Goal: Information Seeking & Learning: Learn about a topic

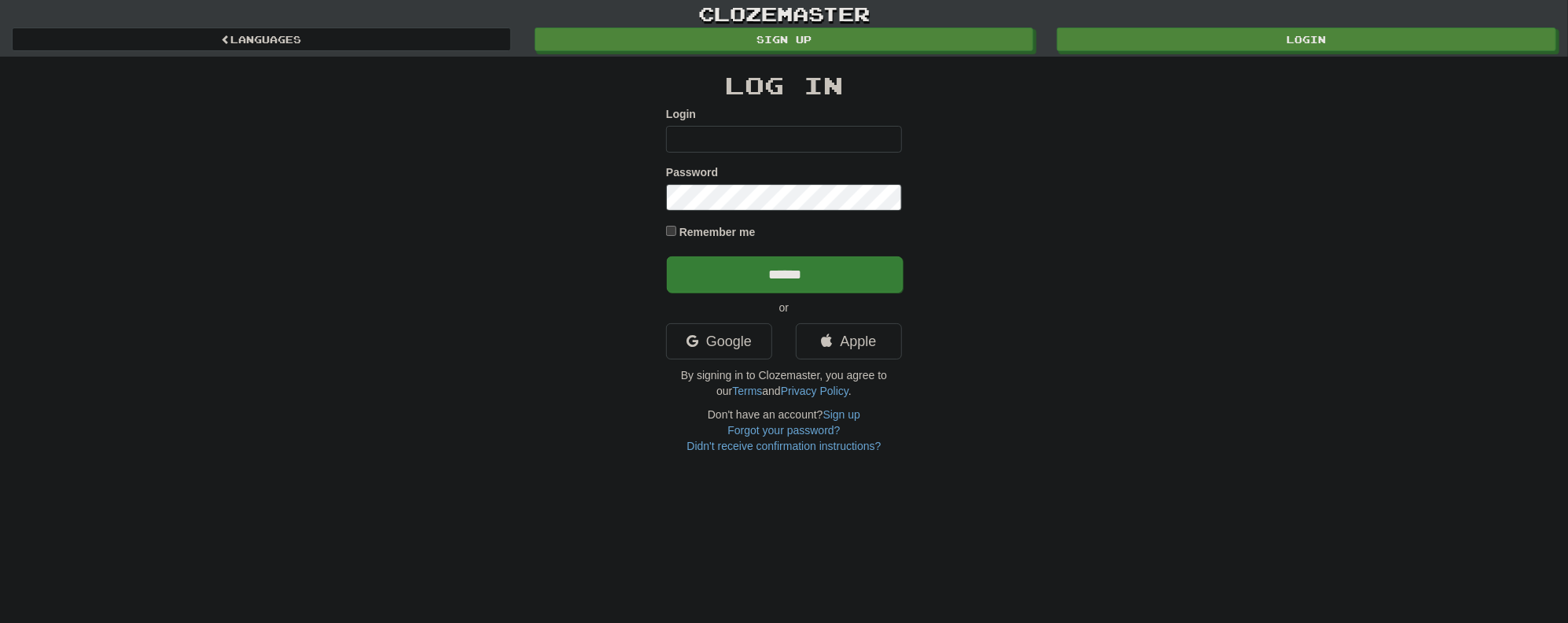
type input "********"
click at [766, 280] on input "******" at bounding box center [785, 274] width 236 height 36
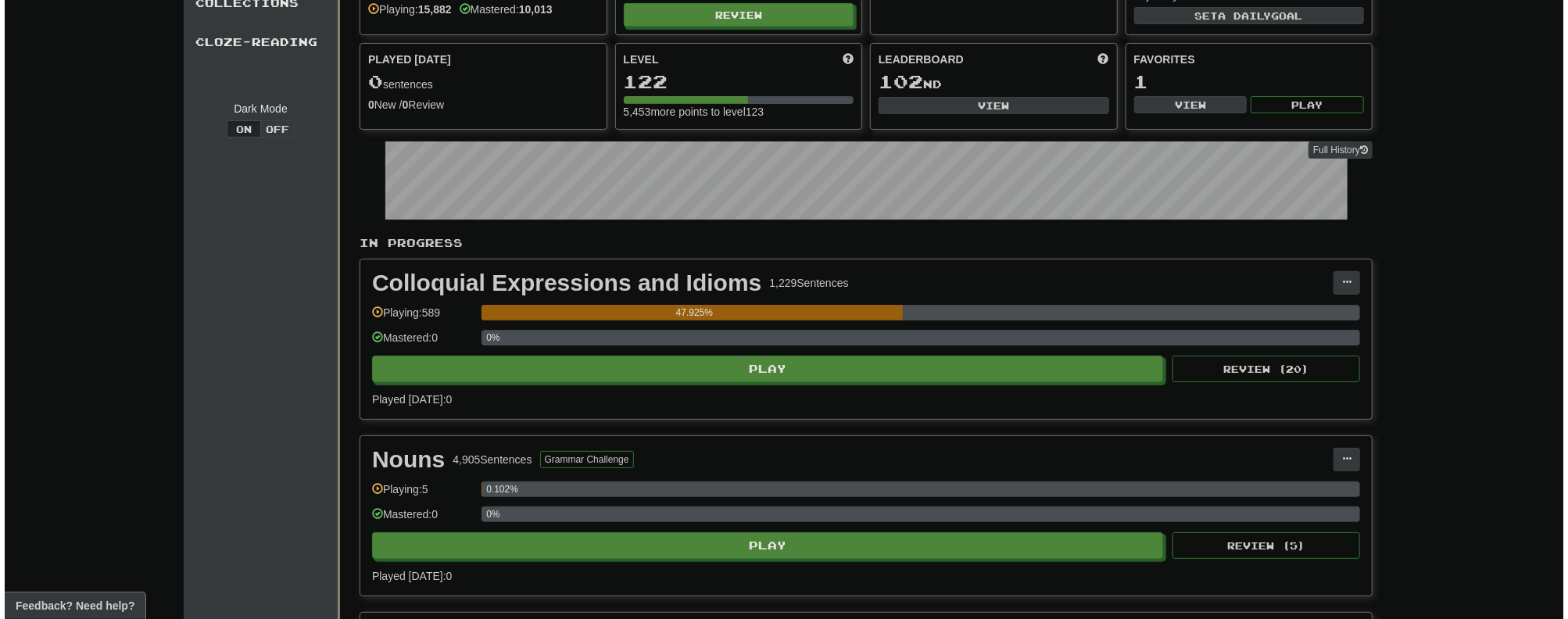
scroll to position [313, 0]
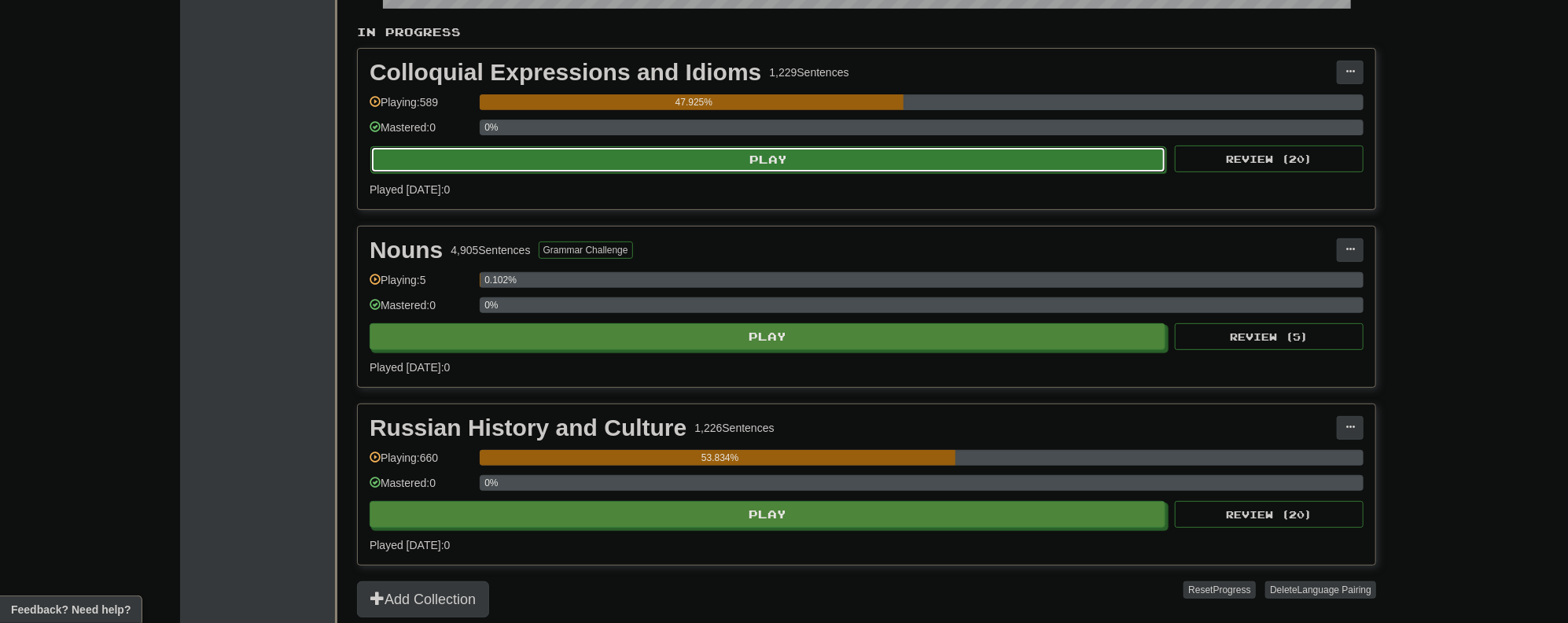
click at [790, 157] on button "Play" at bounding box center [768, 160] width 796 height 27
select select "**"
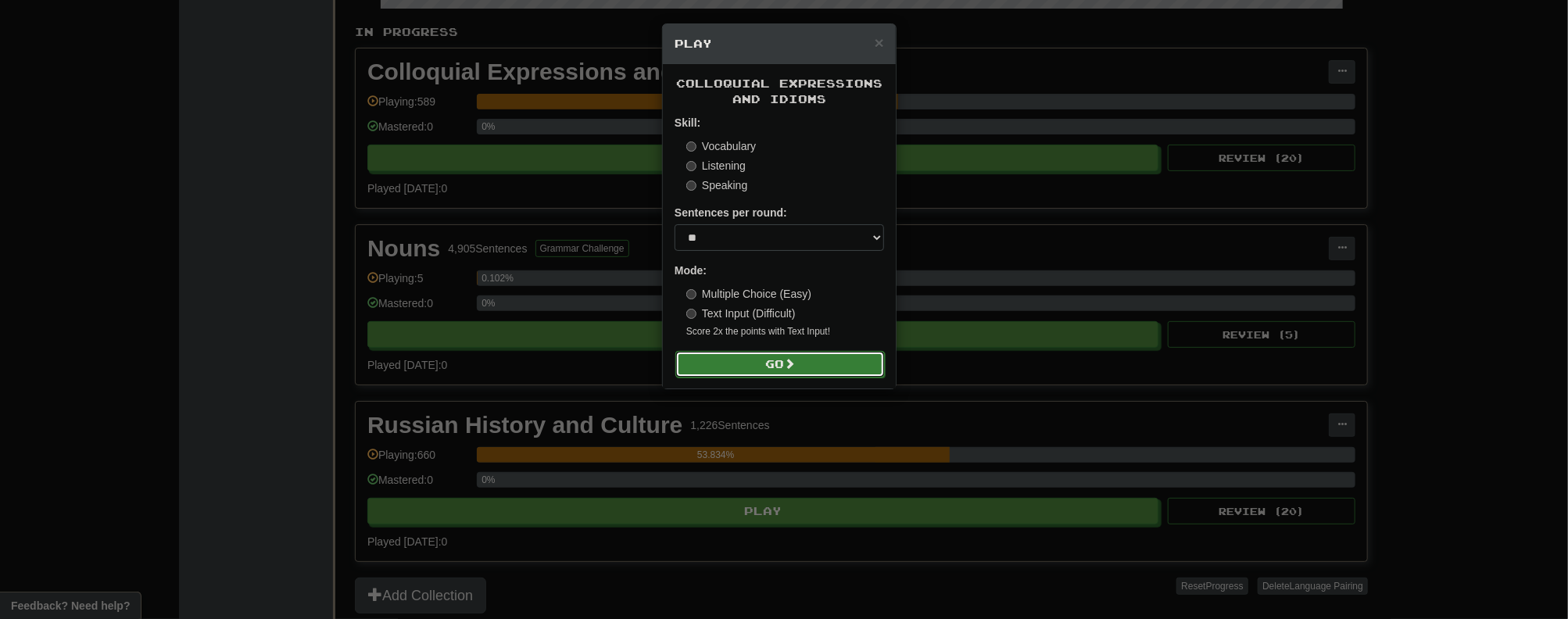
click at [764, 355] on button "Go" at bounding box center [780, 365] width 210 height 27
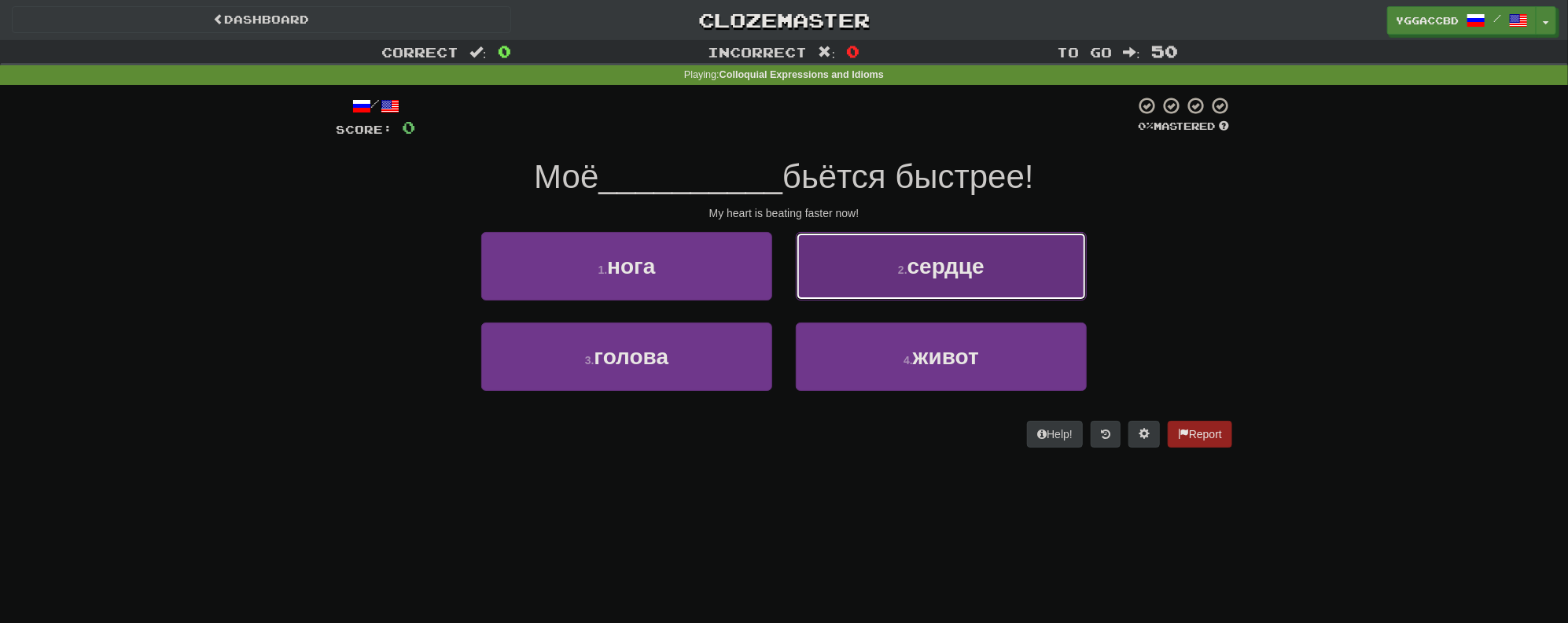
click at [925, 273] on span "сердце" at bounding box center [946, 266] width 77 height 25
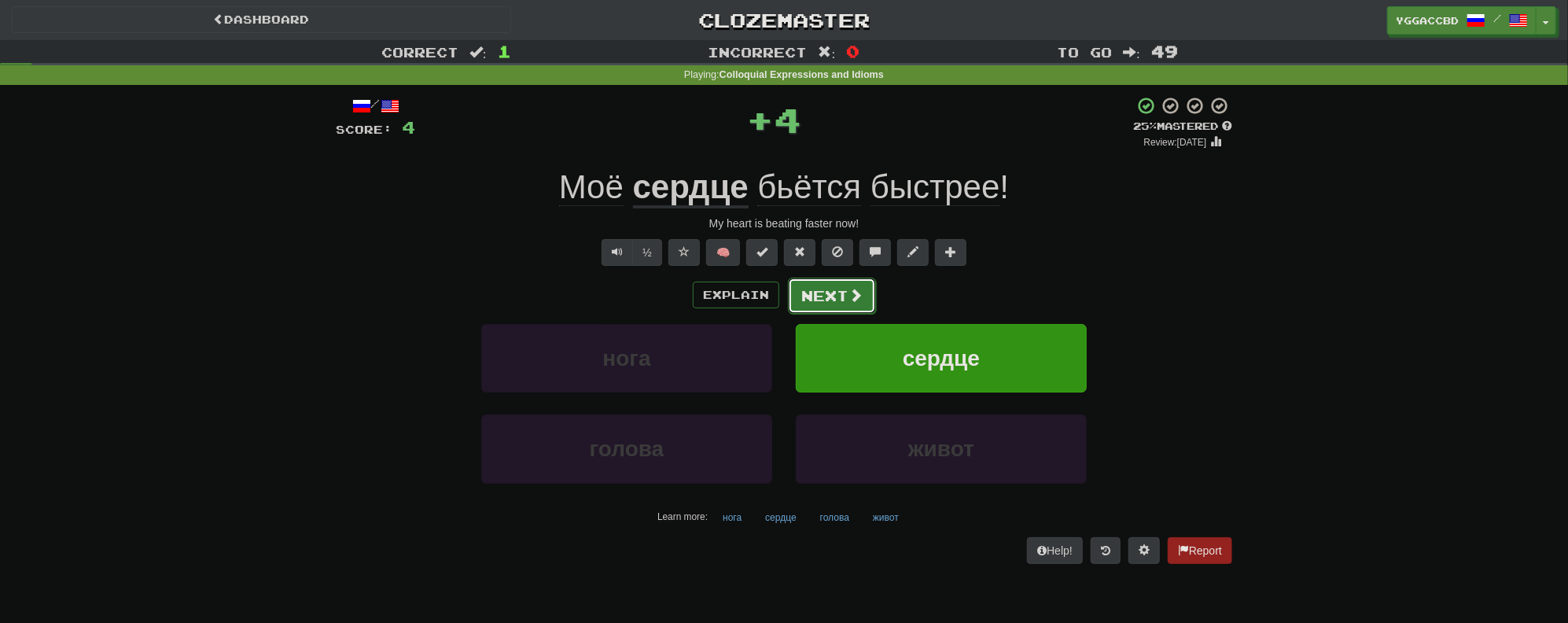
click at [834, 296] on button "Next" at bounding box center [832, 296] width 88 height 36
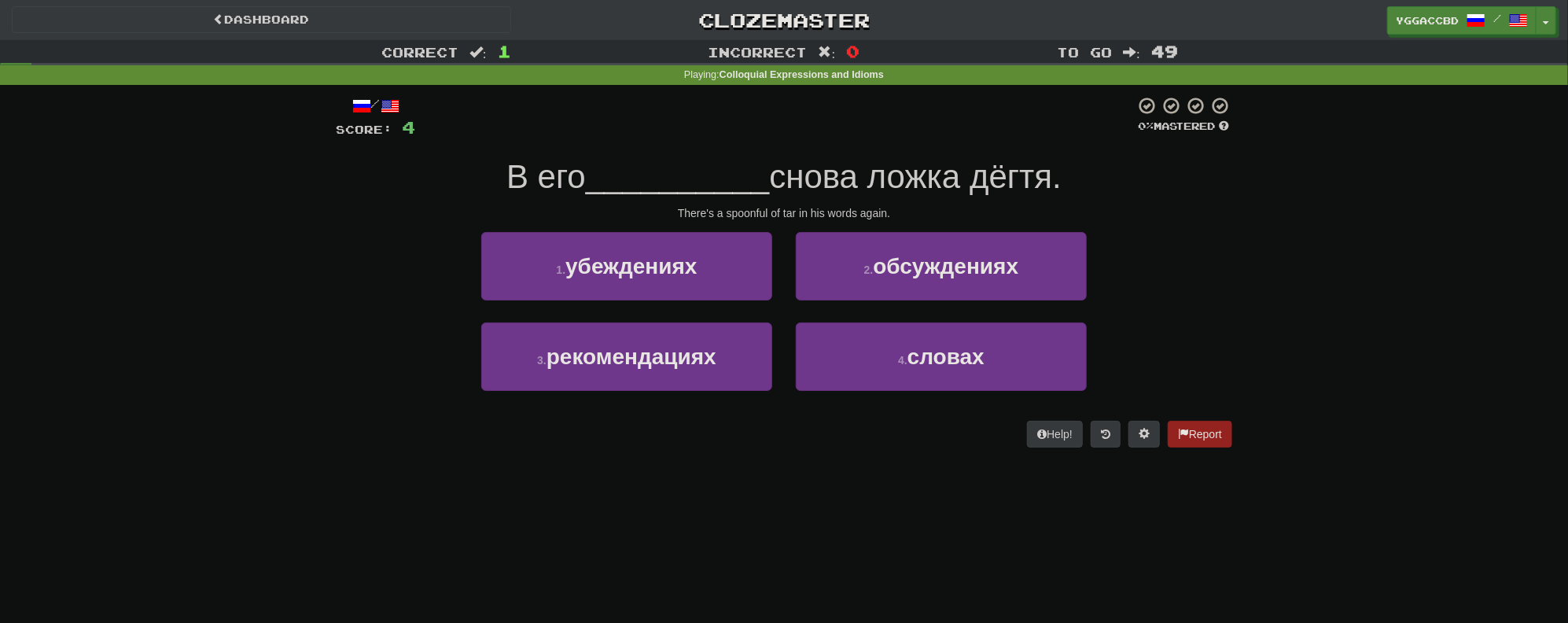
click at [900, 176] on span "снова ложка дёгтя." at bounding box center [915, 176] width 293 height 37
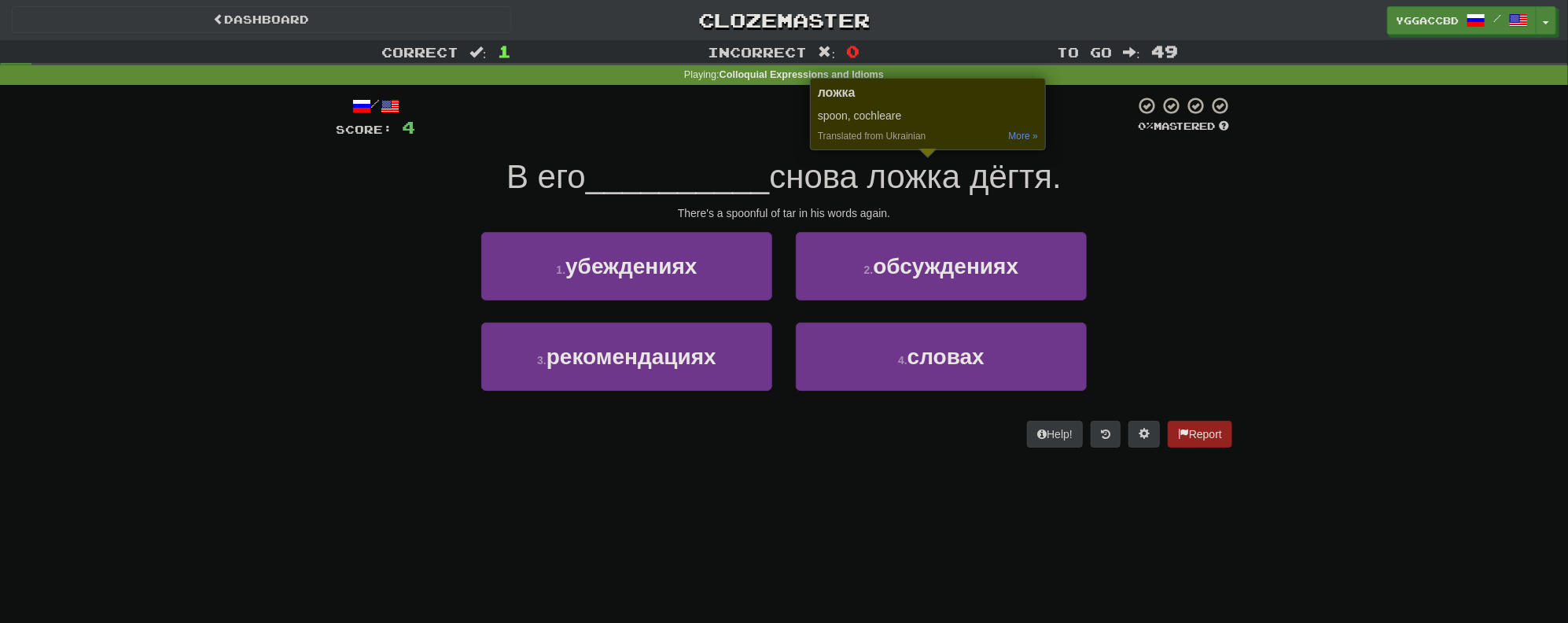
click at [1259, 216] on div "Correct : 1 Incorrect : 0 To go : 49 Playing : Colloquial Expressions and Idiom…" at bounding box center [784, 255] width 1568 height 430
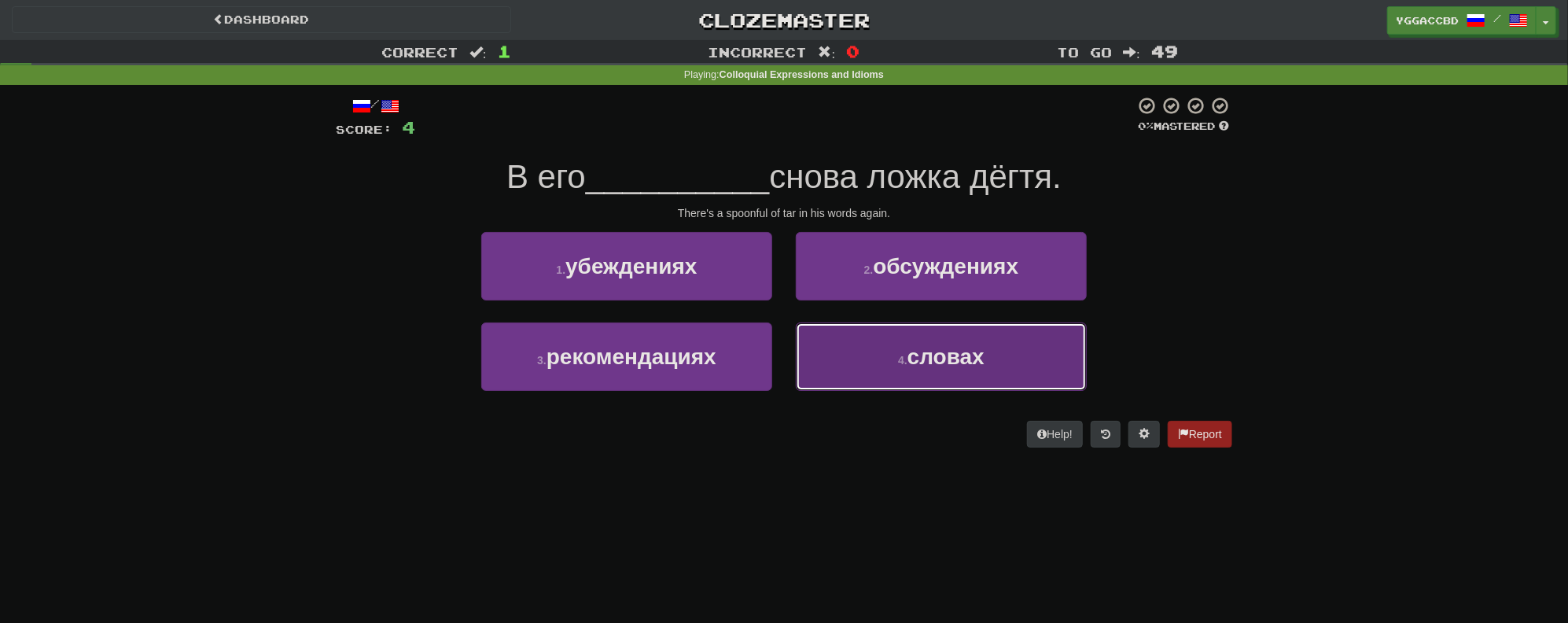
click at [931, 371] on button "4 . словах" at bounding box center [941, 357] width 291 height 68
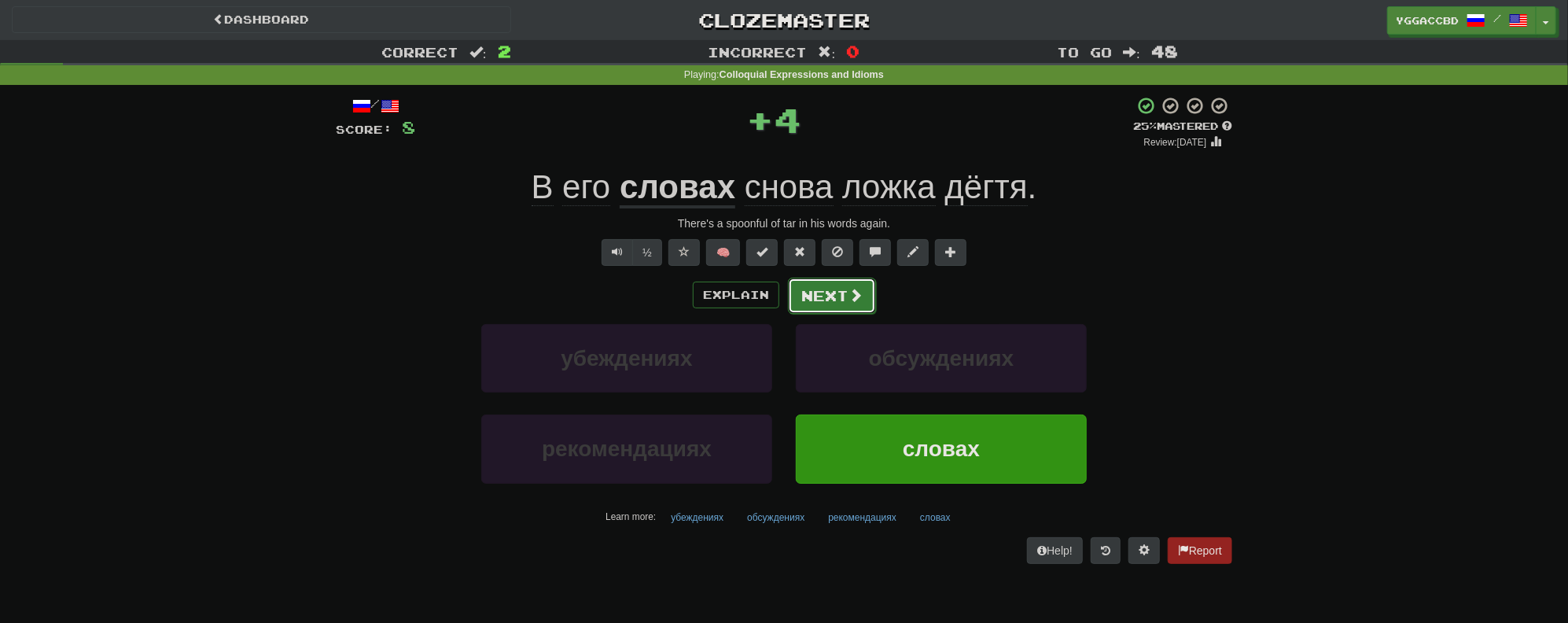
click at [839, 290] on button "Next" at bounding box center [832, 296] width 88 height 36
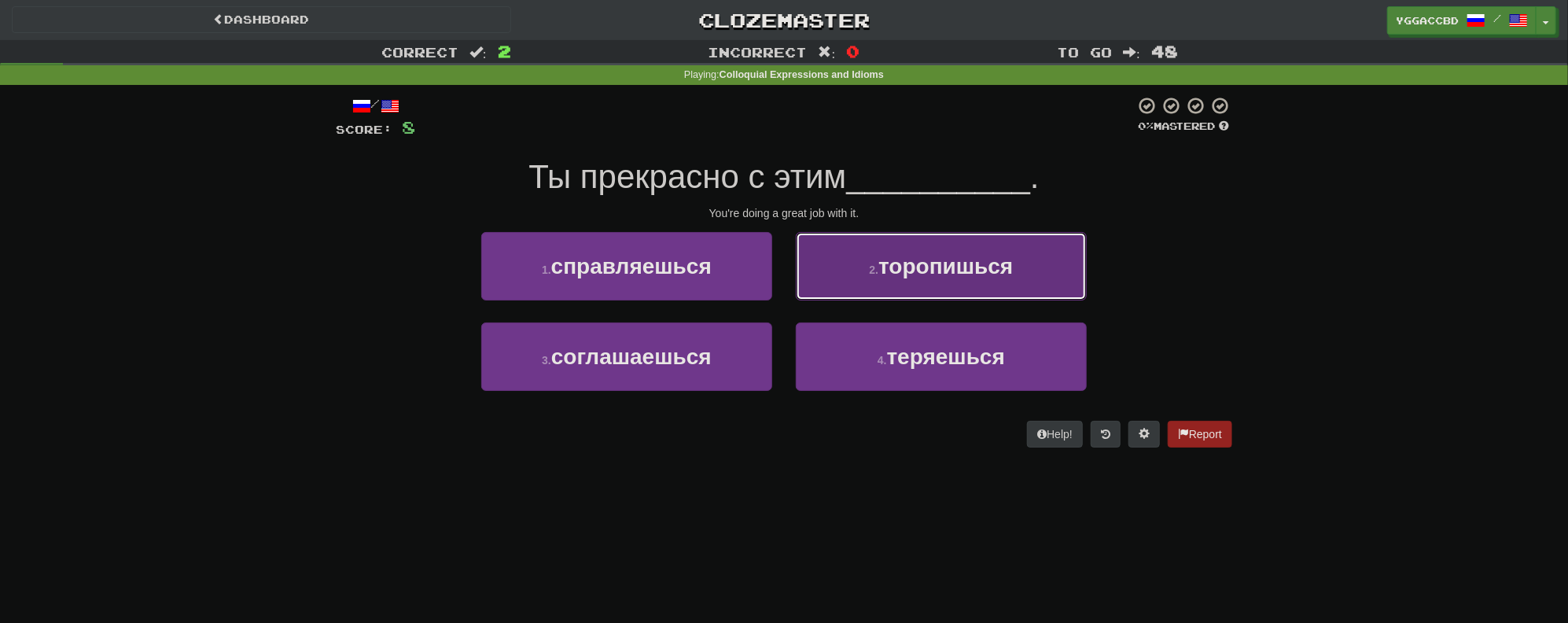
click at [885, 279] on button "2 . торопишься" at bounding box center [941, 266] width 291 height 68
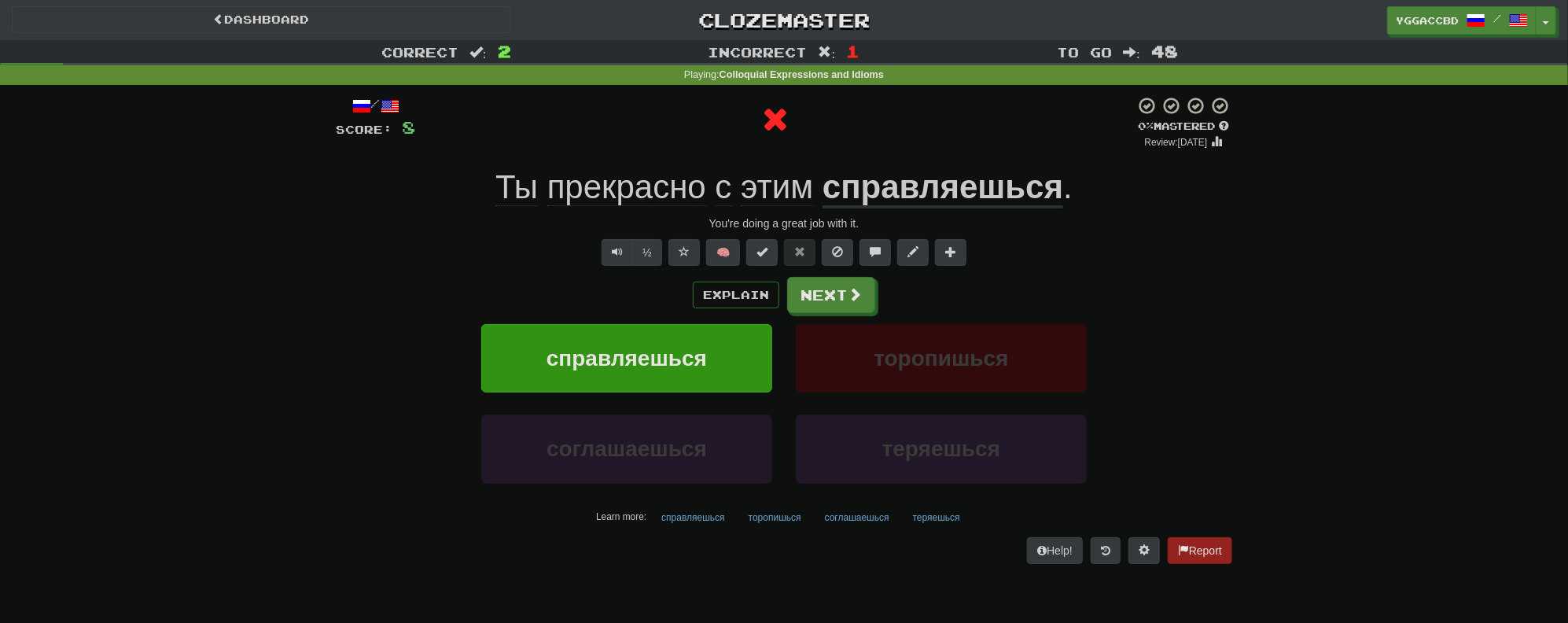
click at [866, 189] on u "справляешься" at bounding box center [943, 188] width 241 height 40
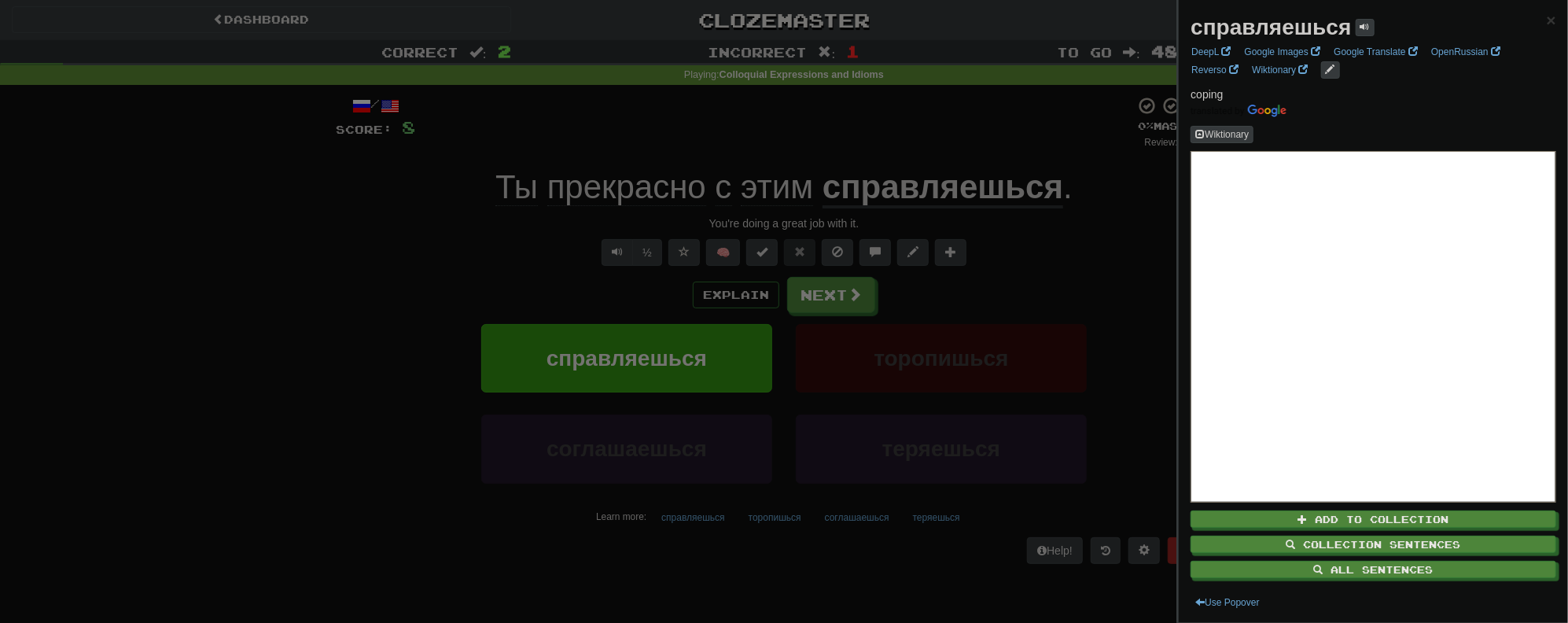
click at [395, 267] on div at bounding box center [784, 312] width 1568 height 623
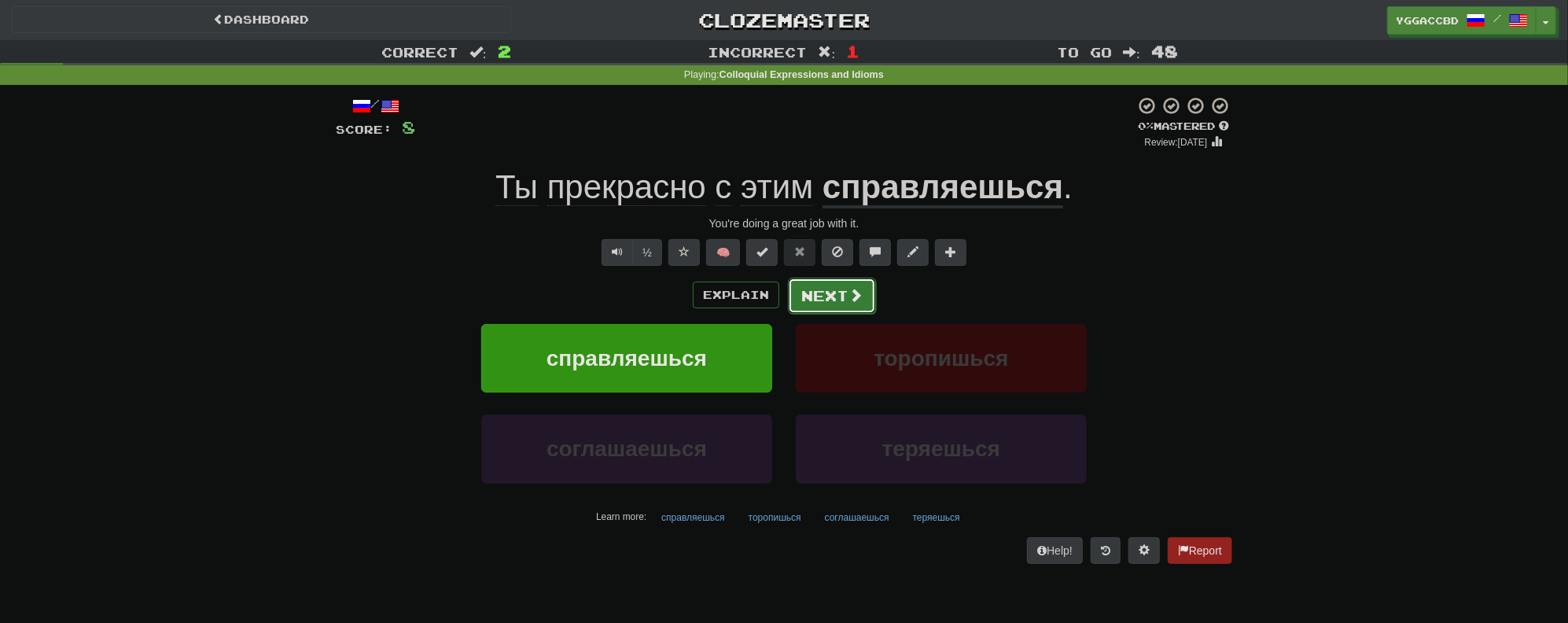
click at [815, 308] on button "Next" at bounding box center [832, 296] width 88 height 36
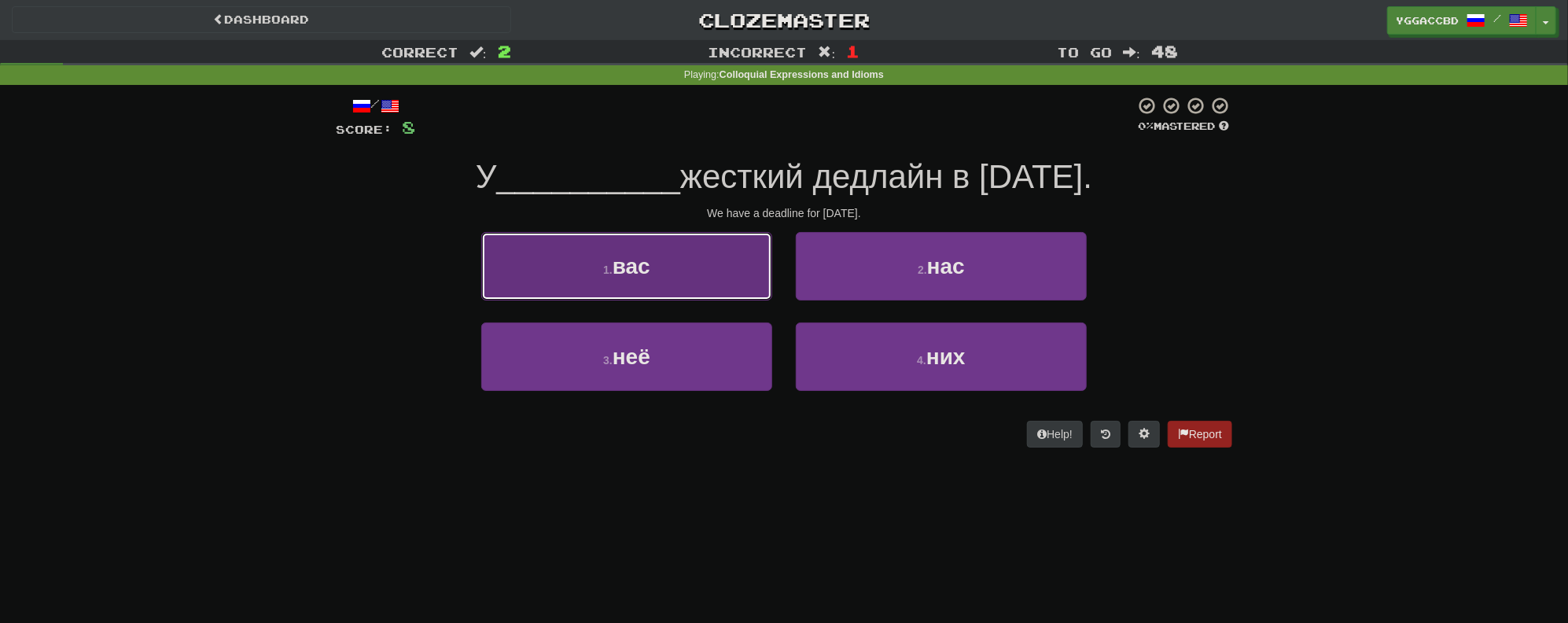
click at [691, 269] on button "1 . вас" at bounding box center [626, 266] width 291 height 68
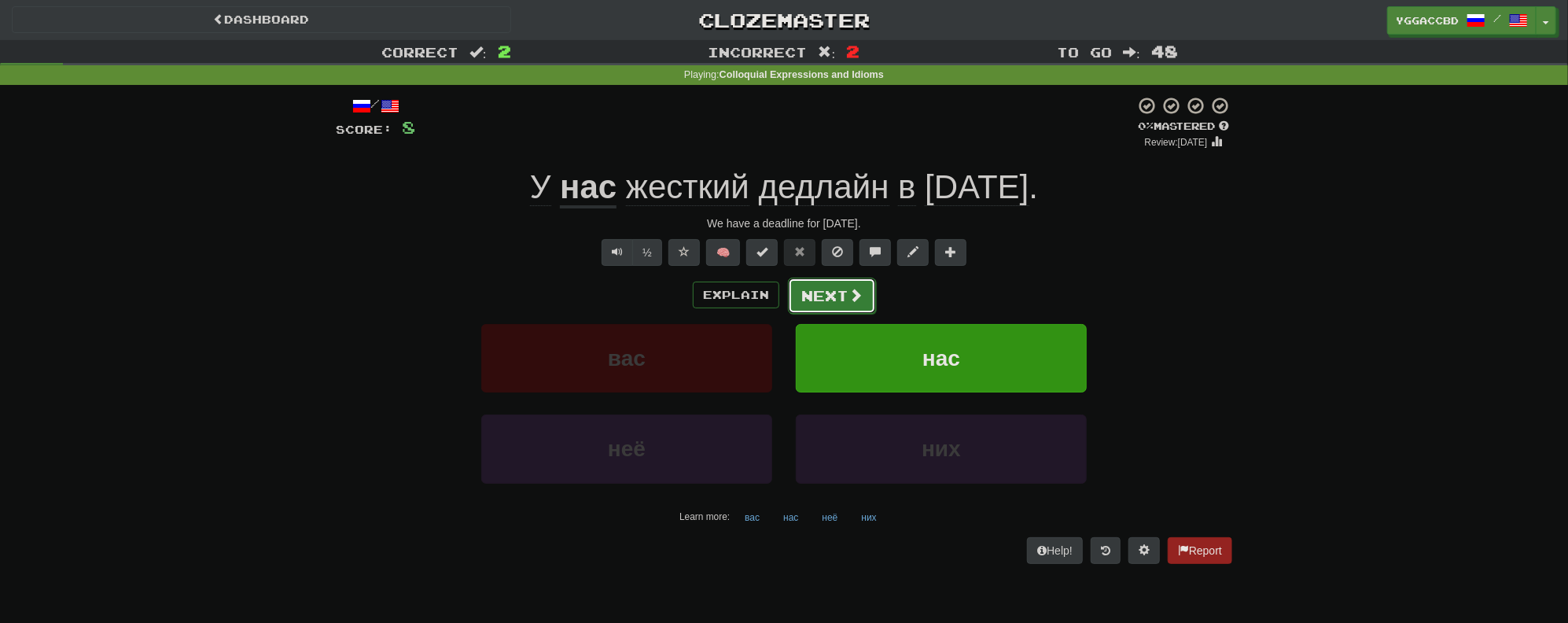
click at [831, 299] on button "Next" at bounding box center [832, 296] width 88 height 36
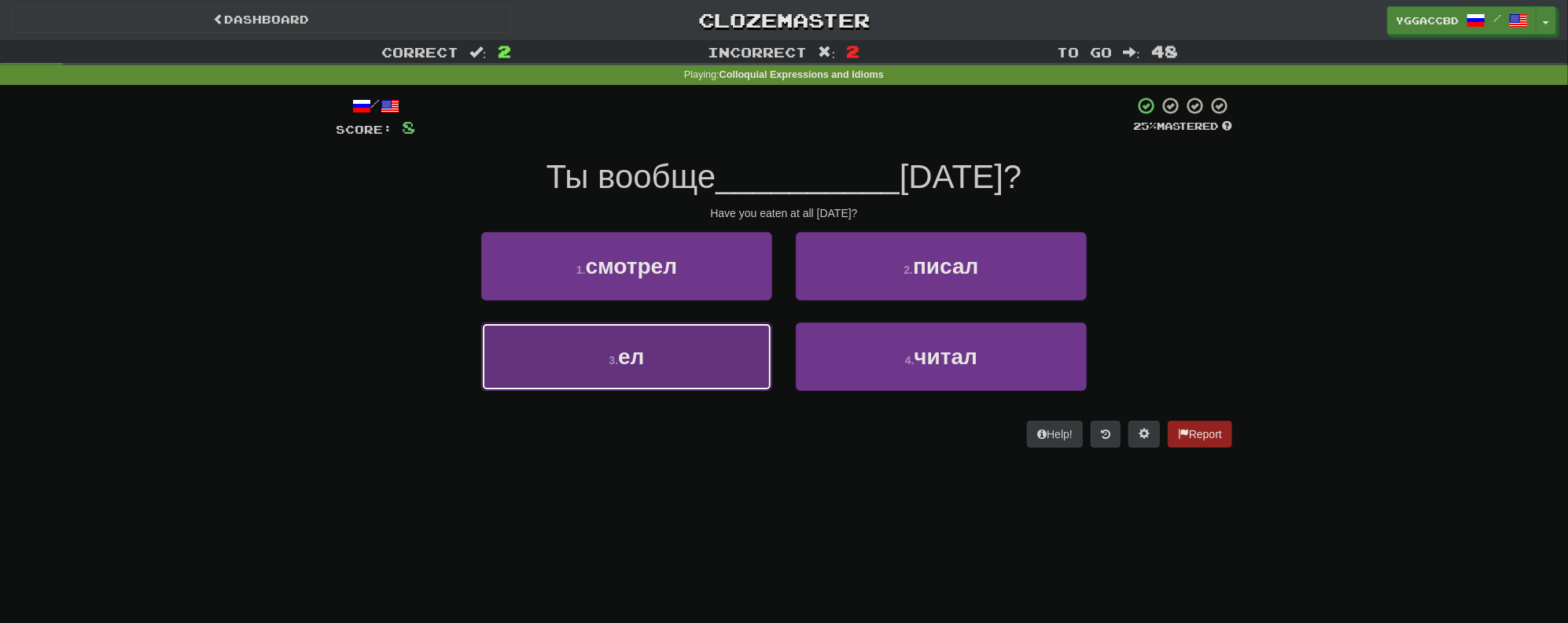
click at [642, 345] on span "ел" at bounding box center [631, 357] width 26 height 25
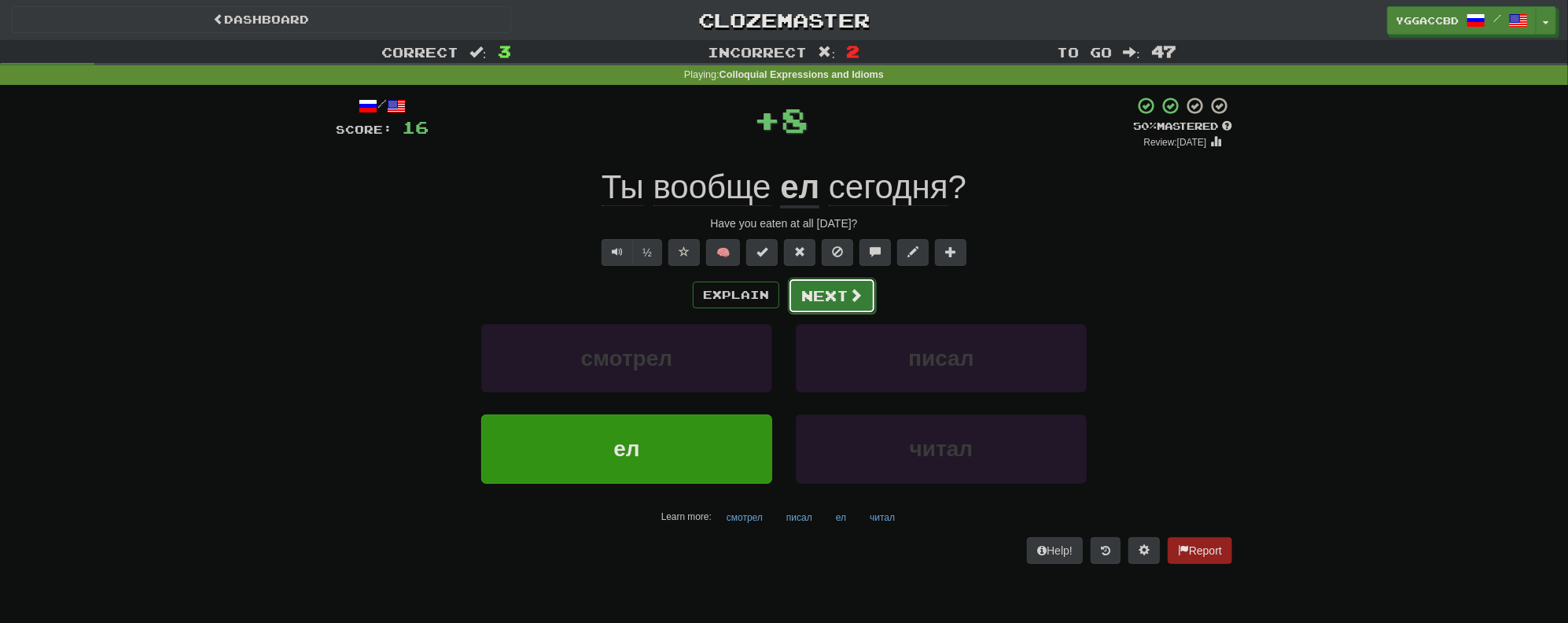
click at [840, 305] on button "Next" at bounding box center [832, 296] width 88 height 36
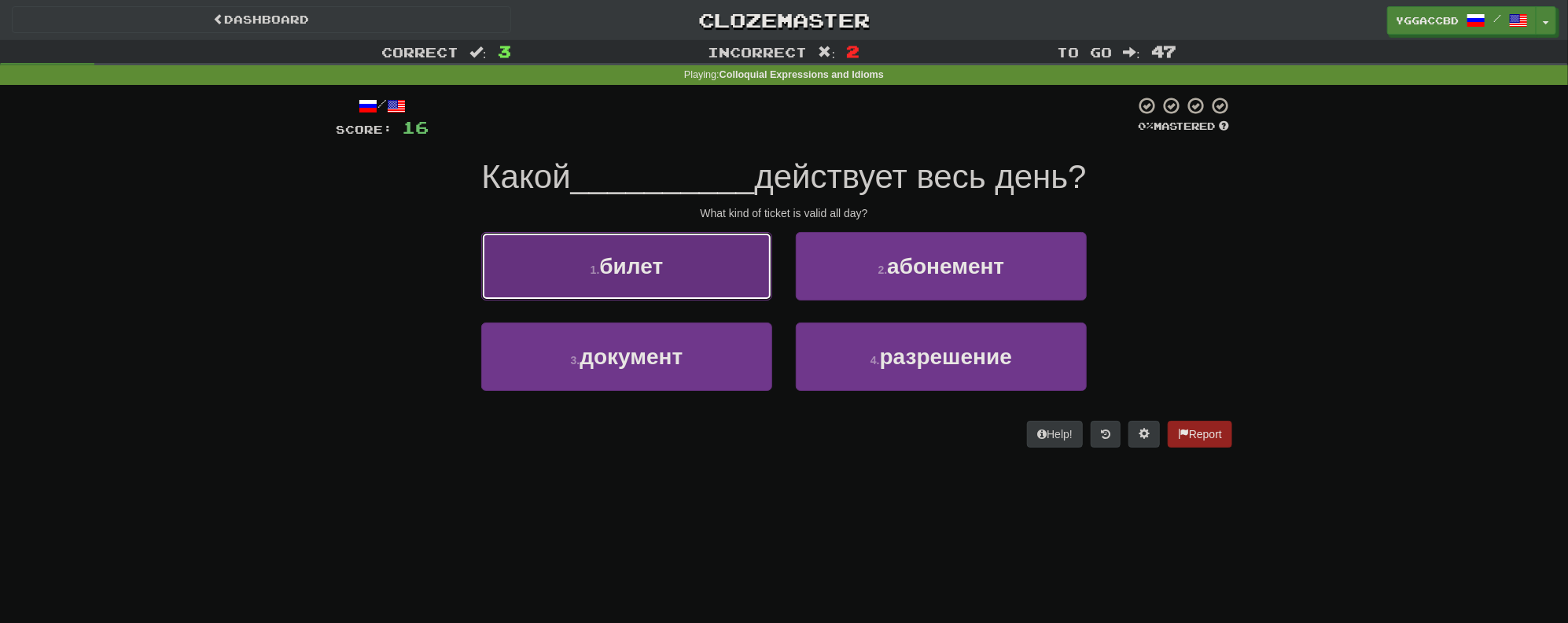
click at [694, 284] on button "1 . билет" at bounding box center [626, 266] width 291 height 68
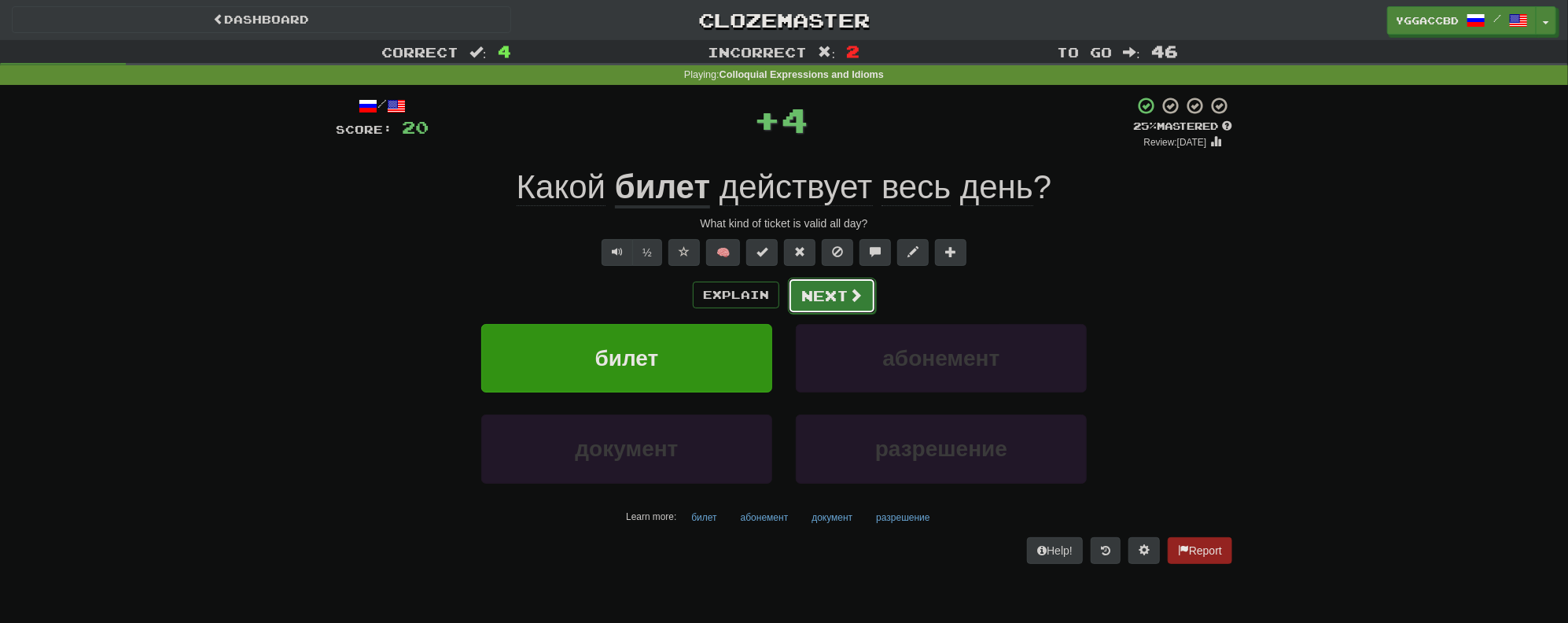
click at [824, 298] on button "Next" at bounding box center [832, 296] width 88 height 36
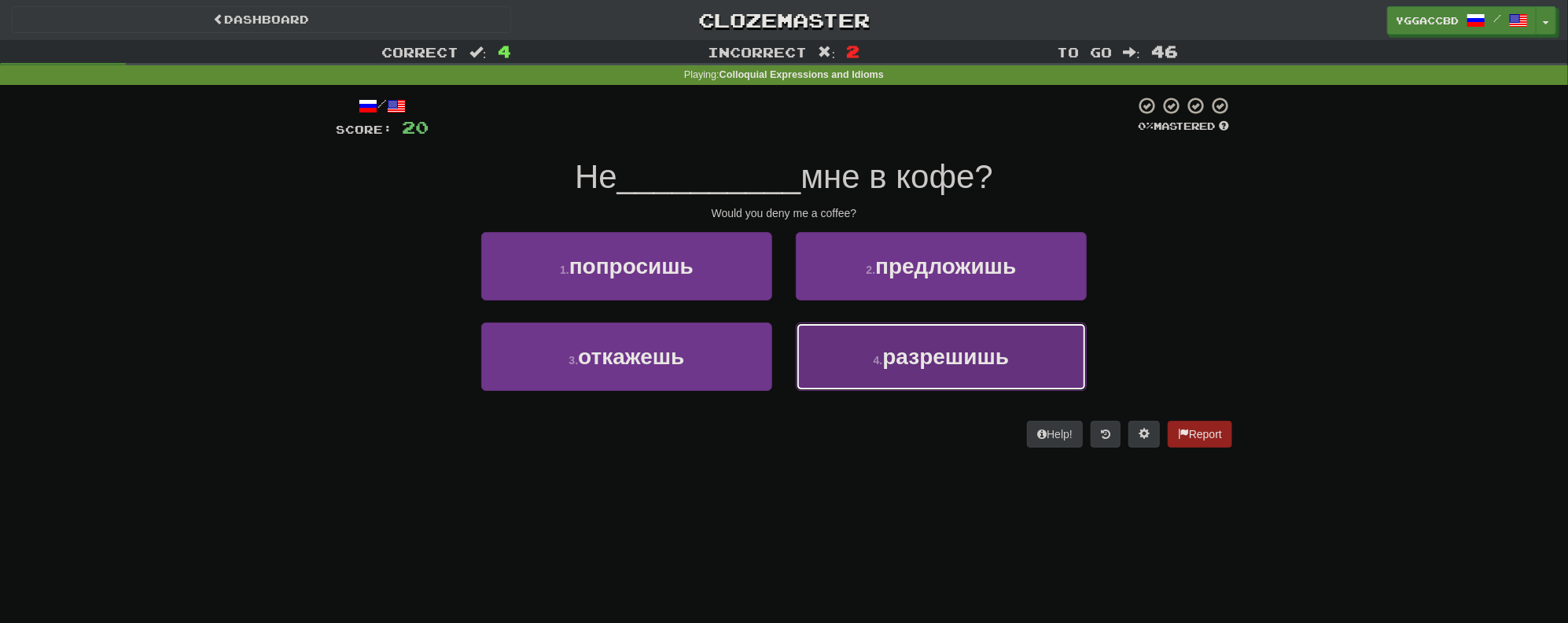
click at [900, 352] on span "разрешишь" at bounding box center [946, 357] width 127 height 25
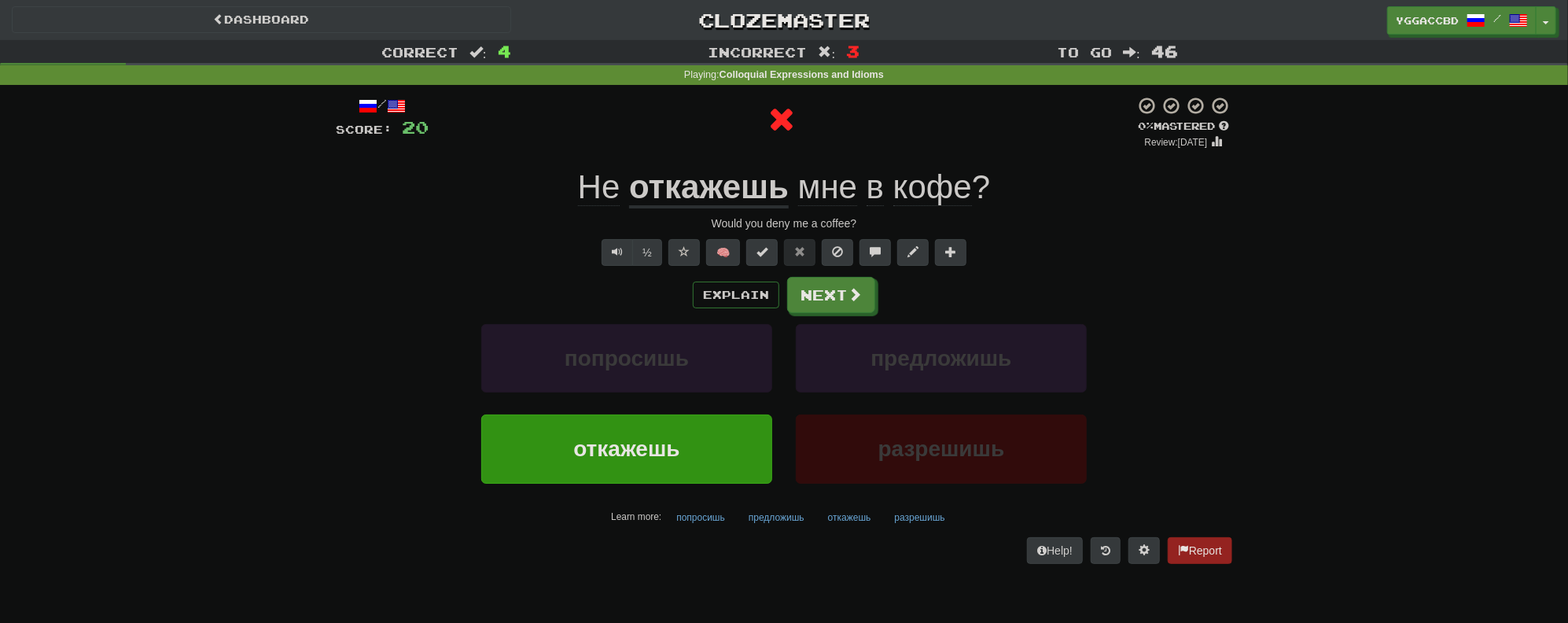
click at [717, 192] on u "откажешь" at bounding box center [709, 188] width 159 height 40
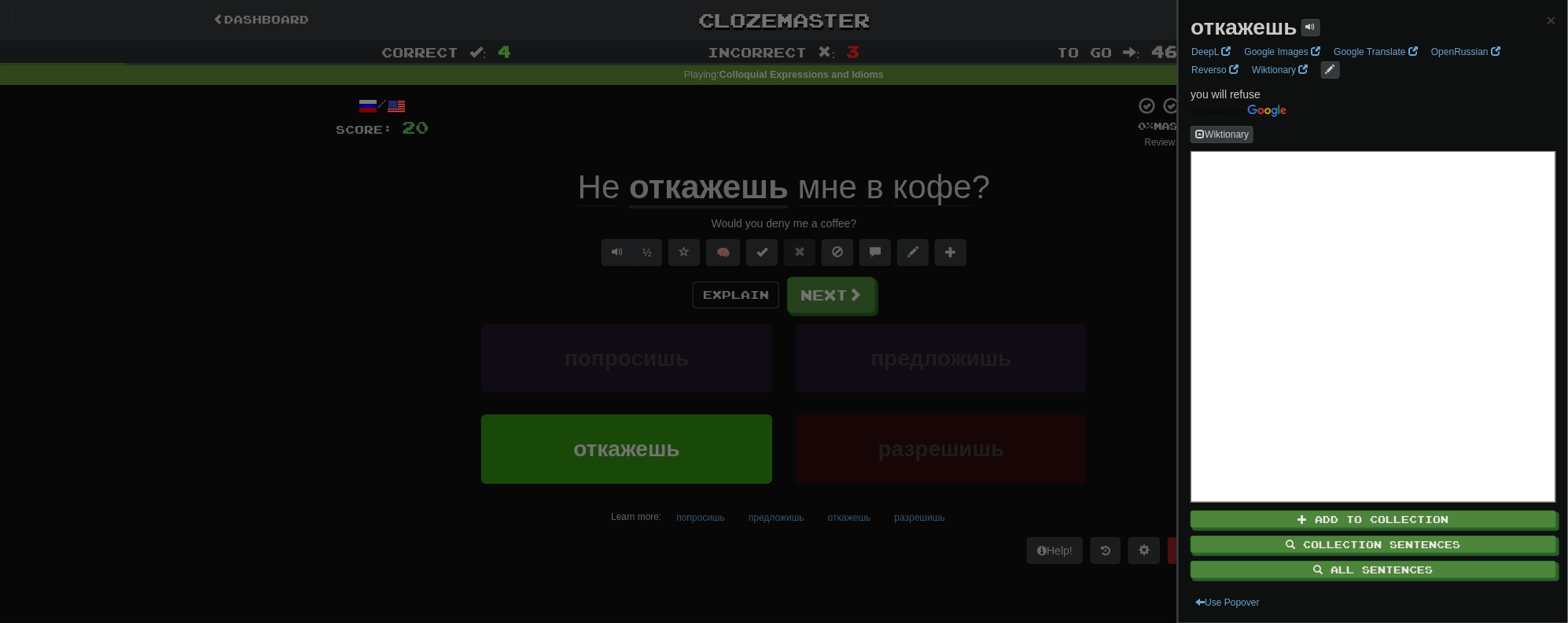
click at [1023, 245] on div at bounding box center [784, 312] width 1568 height 623
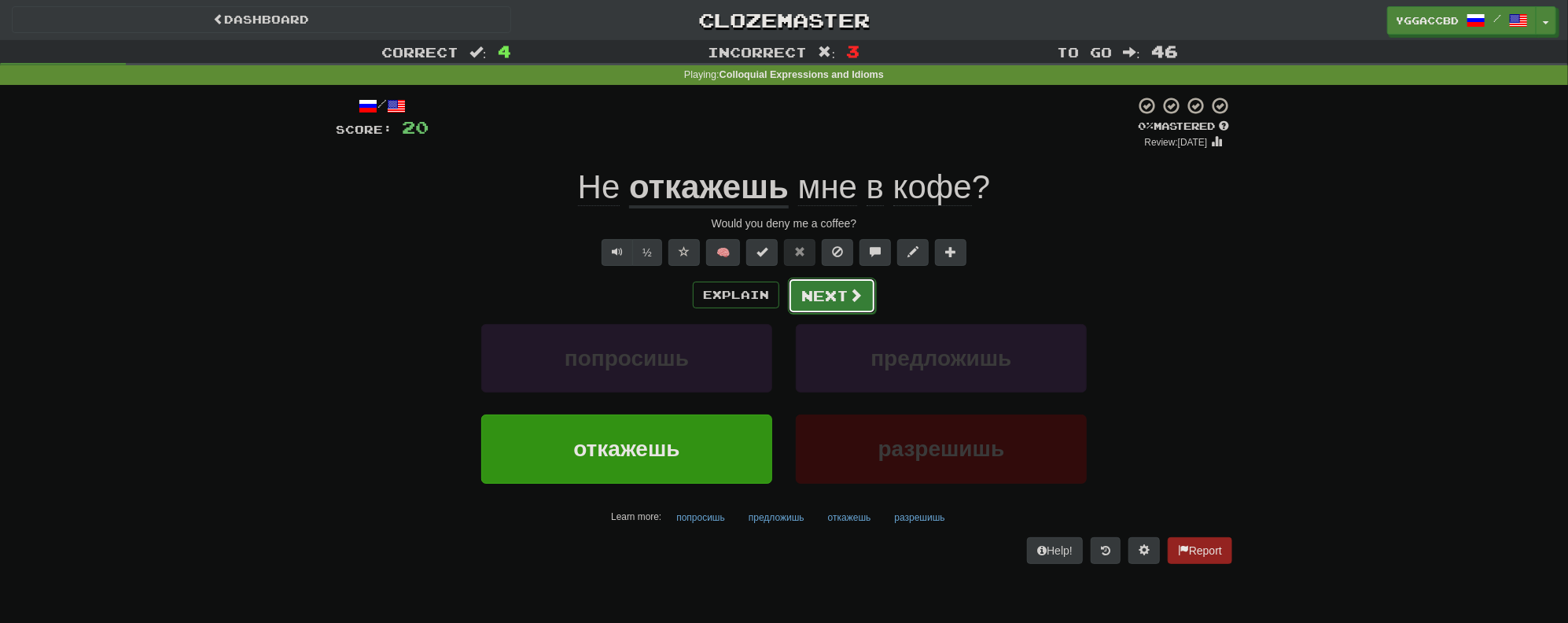
click at [832, 295] on button "Next" at bounding box center [832, 296] width 88 height 36
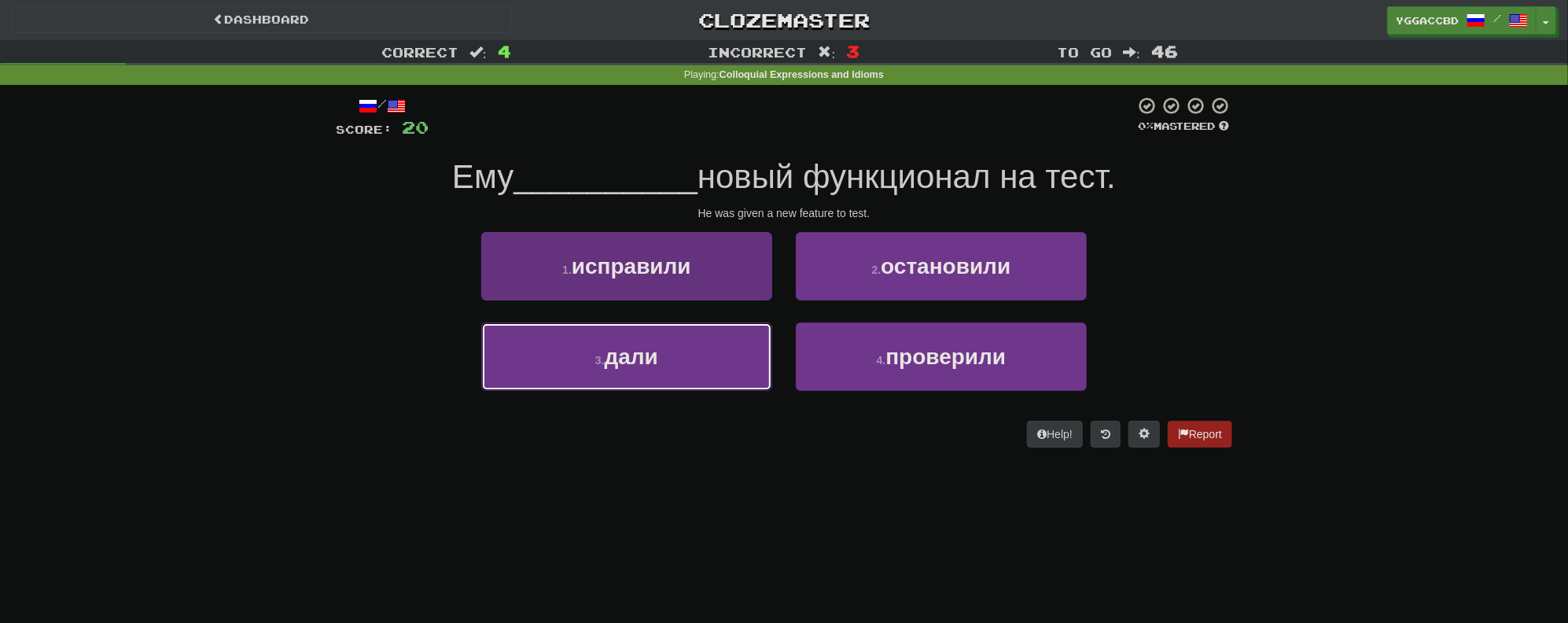
click at [598, 368] on button "3 . дали" at bounding box center [626, 357] width 291 height 68
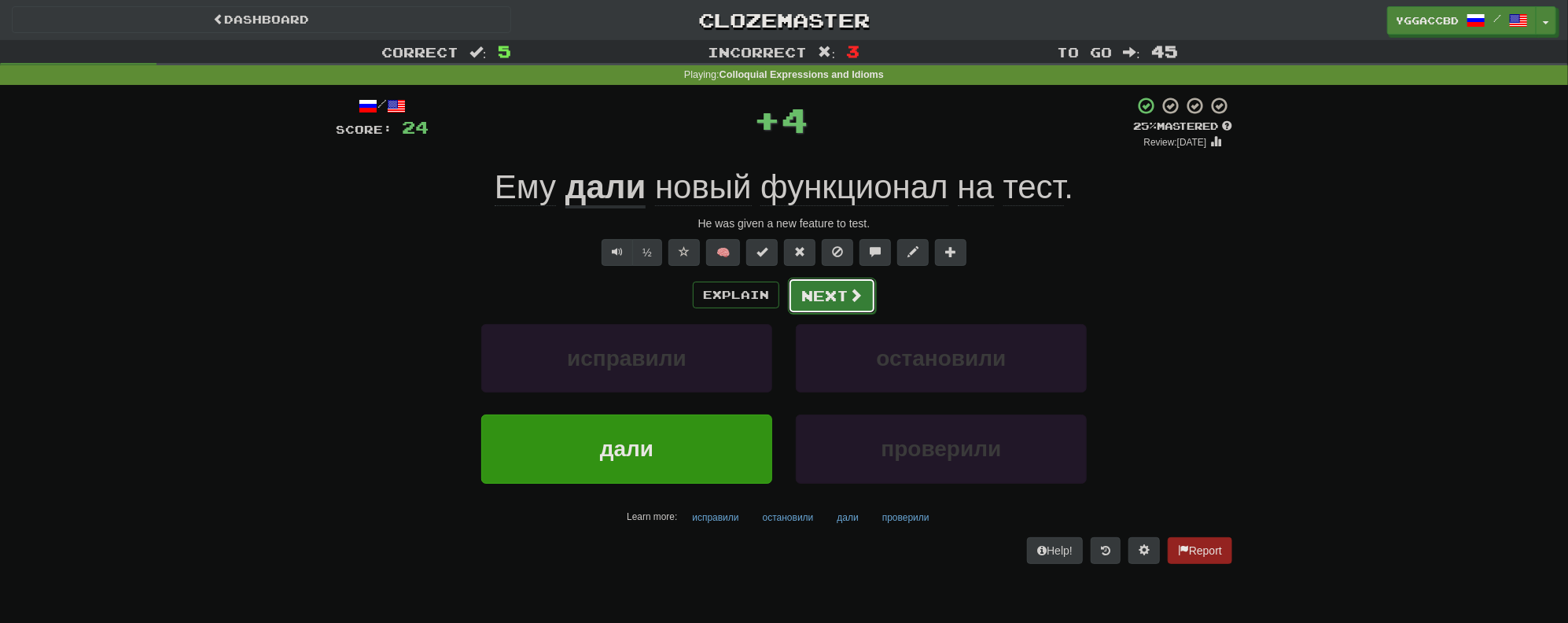
click at [851, 292] on span at bounding box center [856, 295] width 14 height 14
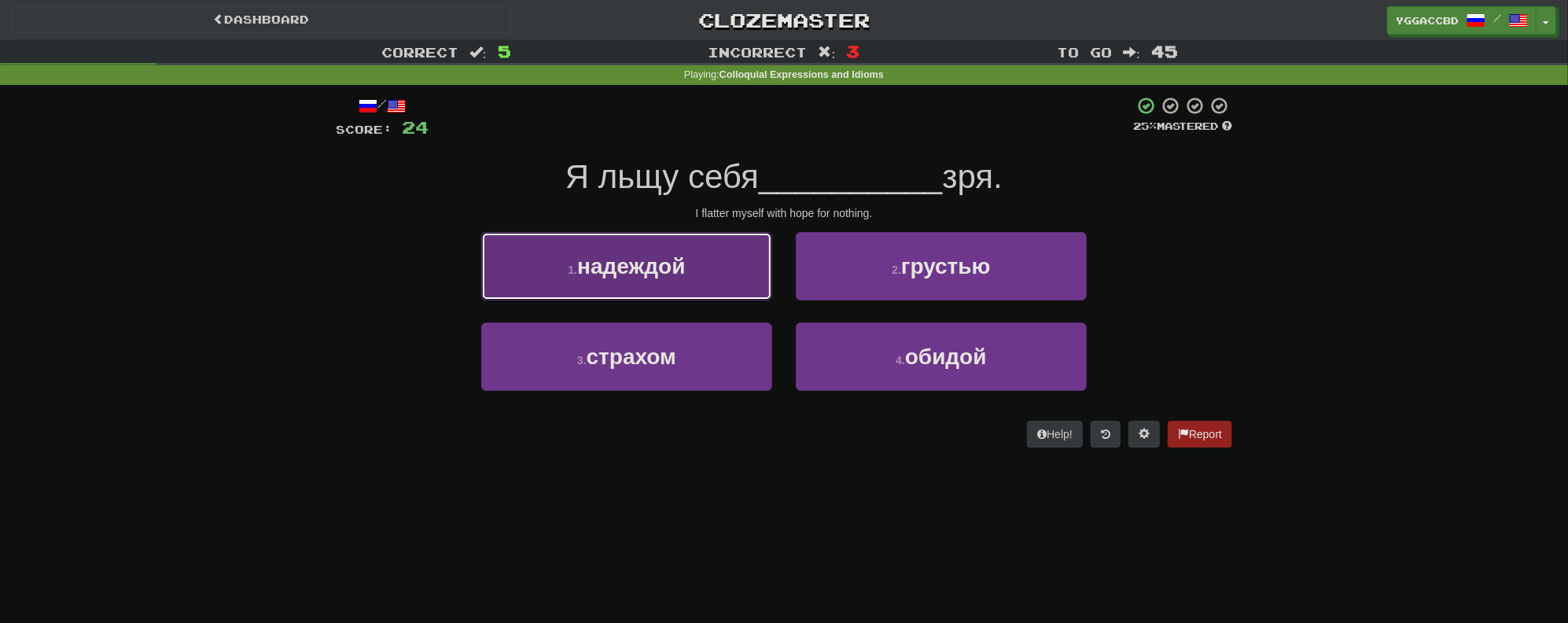
click at [648, 278] on button "1 . надеждой" at bounding box center [626, 266] width 291 height 68
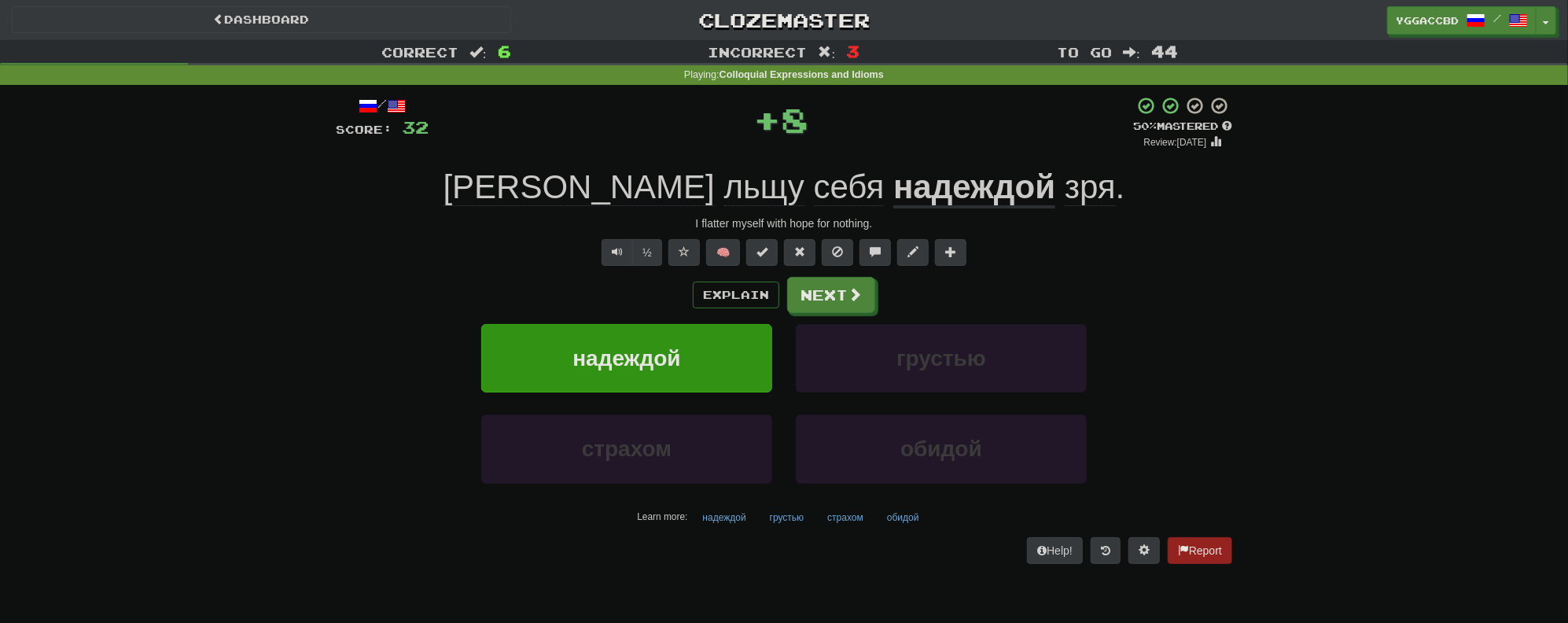
click at [725, 189] on span "льщу" at bounding box center [764, 187] width 80 height 38
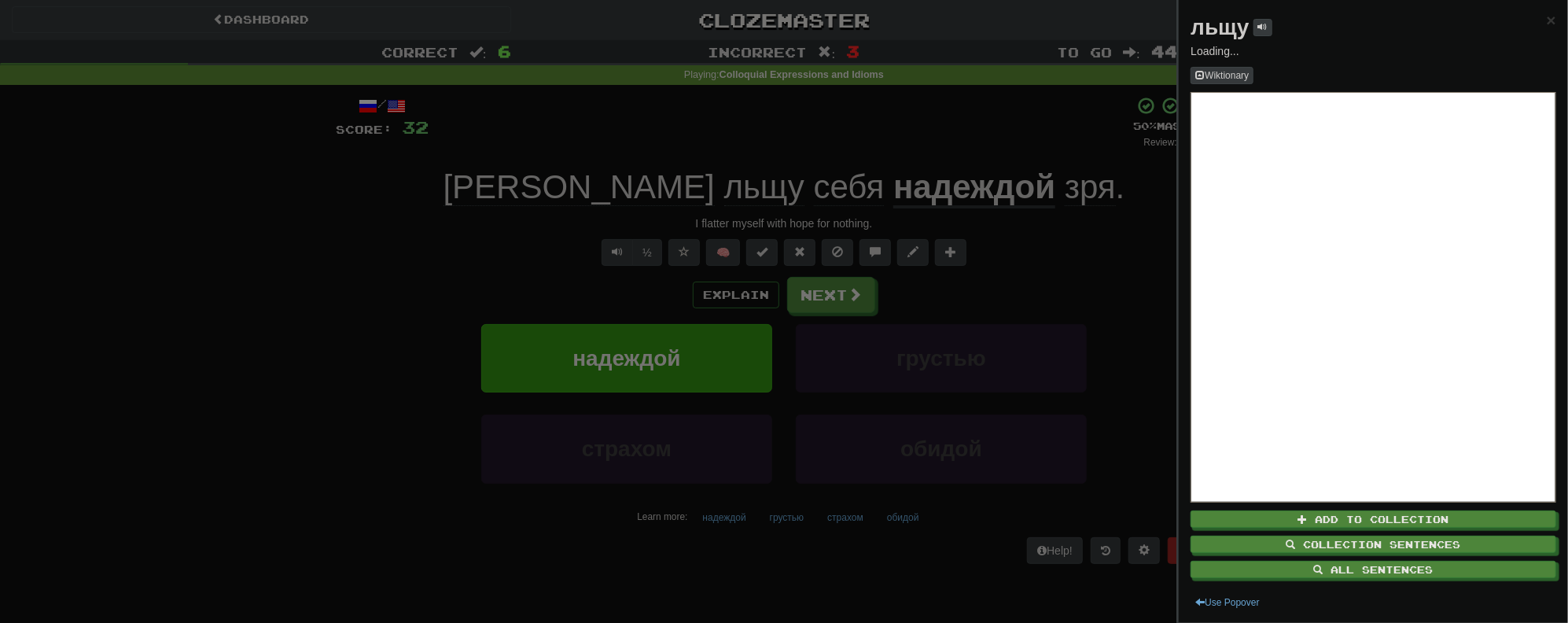
click at [650, 151] on div at bounding box center [784, 312] width 1568 height 623
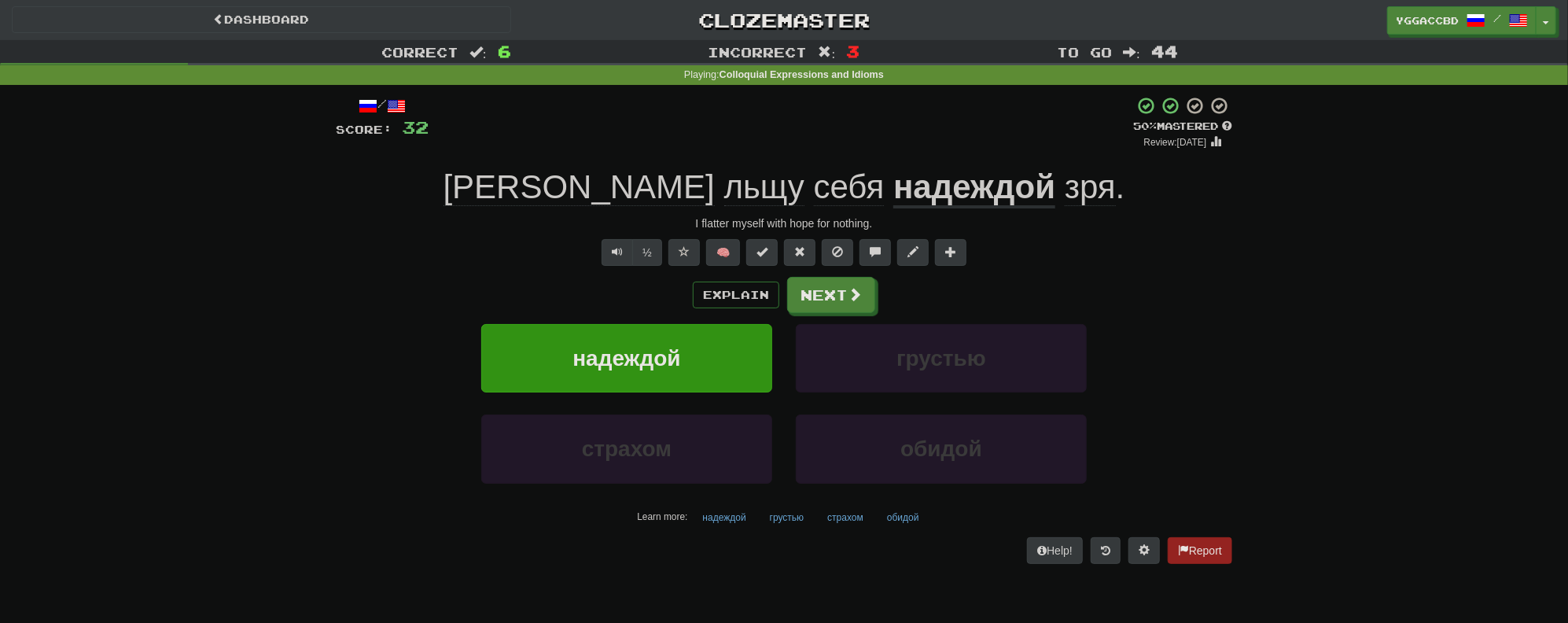
click at [725, 194] on span "льщу" at bounding box center [764, 187] width 80 height 38
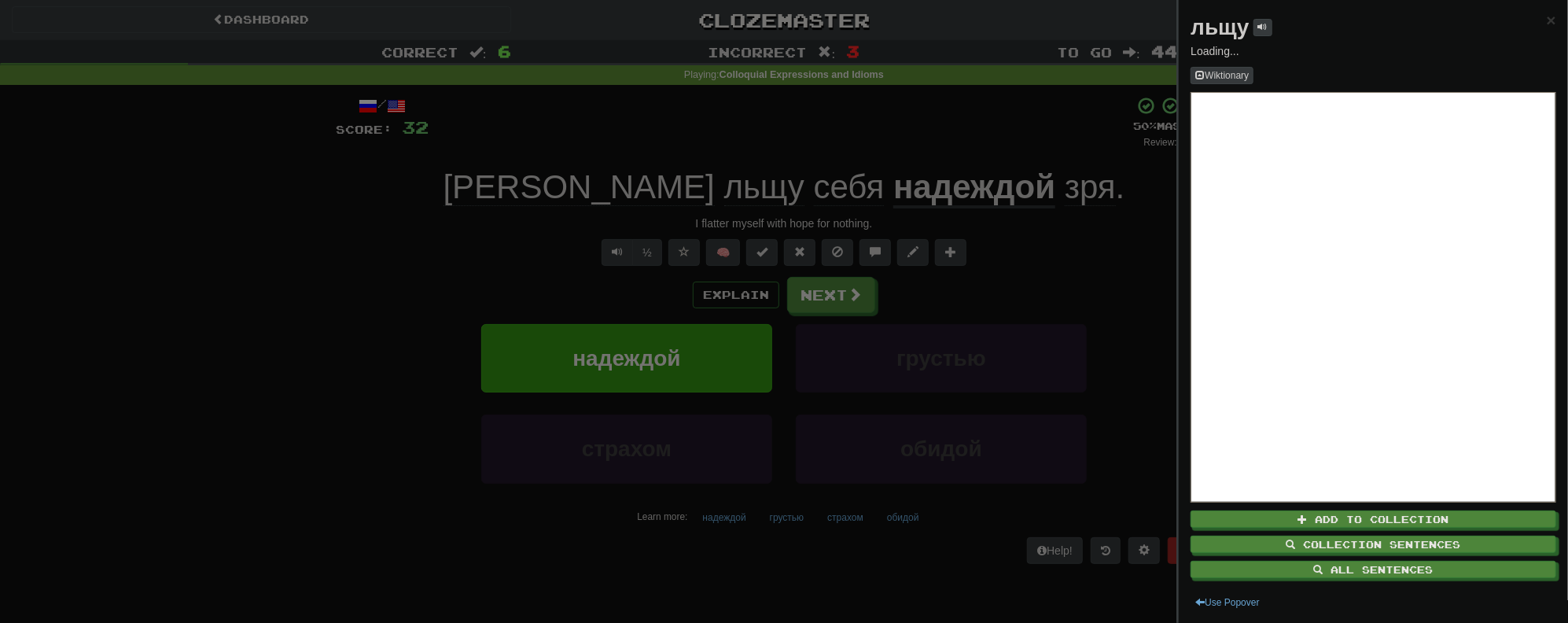
click at [652, 154] on div at bounding box center [784, 312] width 1568 height 623
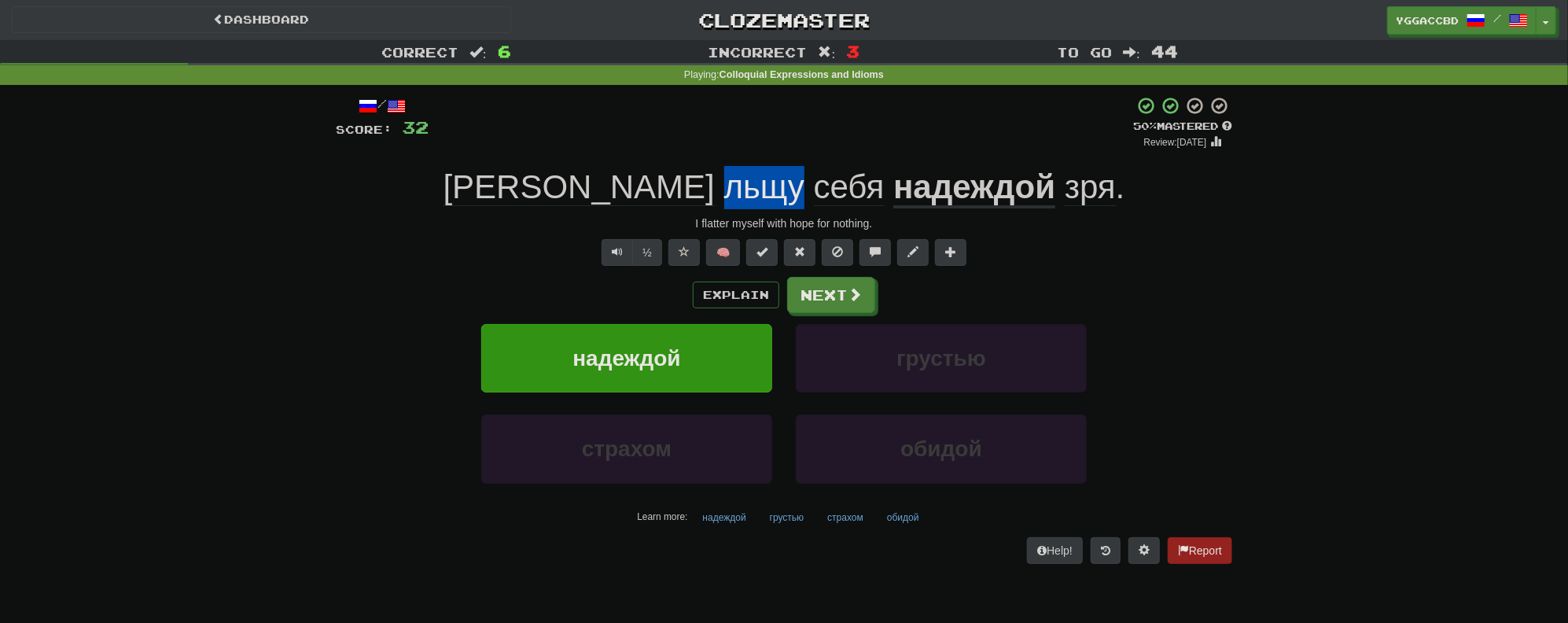
drag, startPoint x: 602, startPoint y: 166, endPoint x: 683, endPoint y: 181, distance: 82.4
click at [683, 181] on div "Я льщу себя надеждой зря ." at bounding box center [784, 187] width 897 height 44
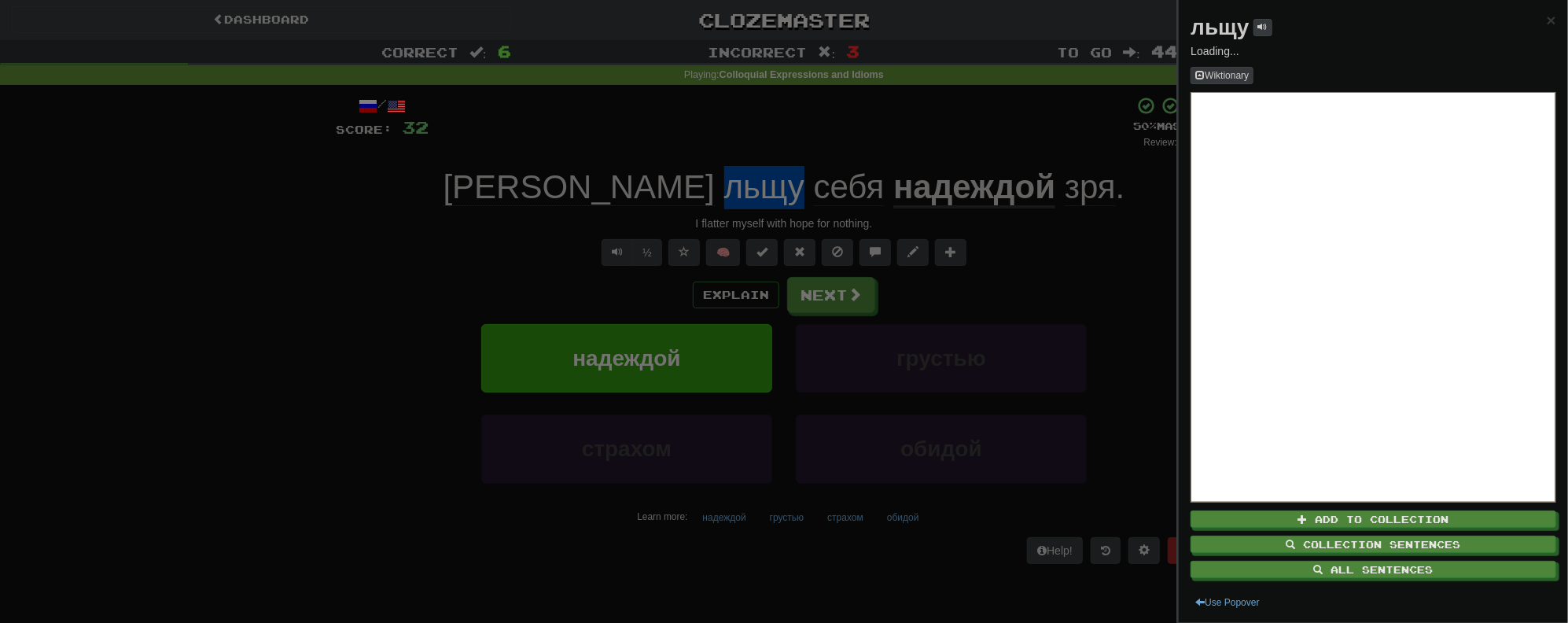
copy span "льщу"
drag, startPoint x: 328, startPoint y: 197, endPoint x: 694, endPoint y: 273, distance: 373.8
click at [331, 197] on div at bounding box center [784, 312] width 1568 height 623
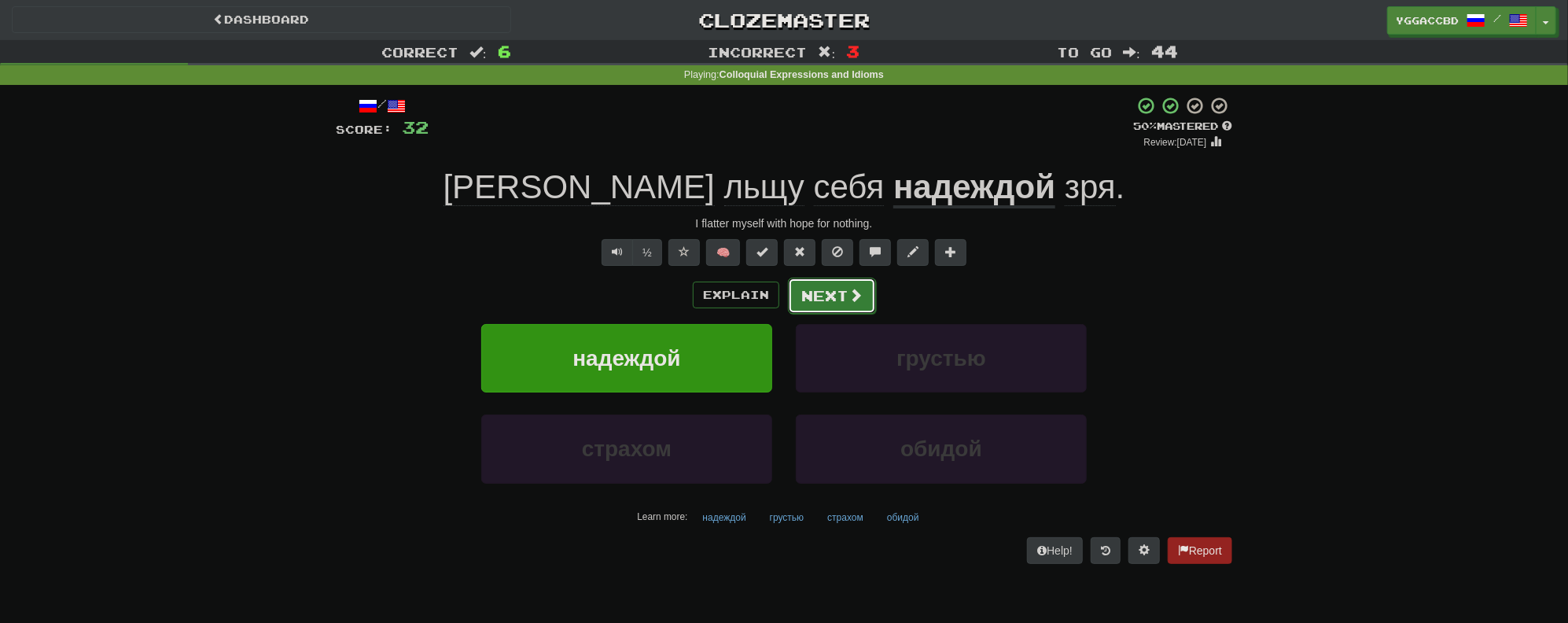
click at [849, 291] on span at bounding box center [856, 295] width 14 height 14
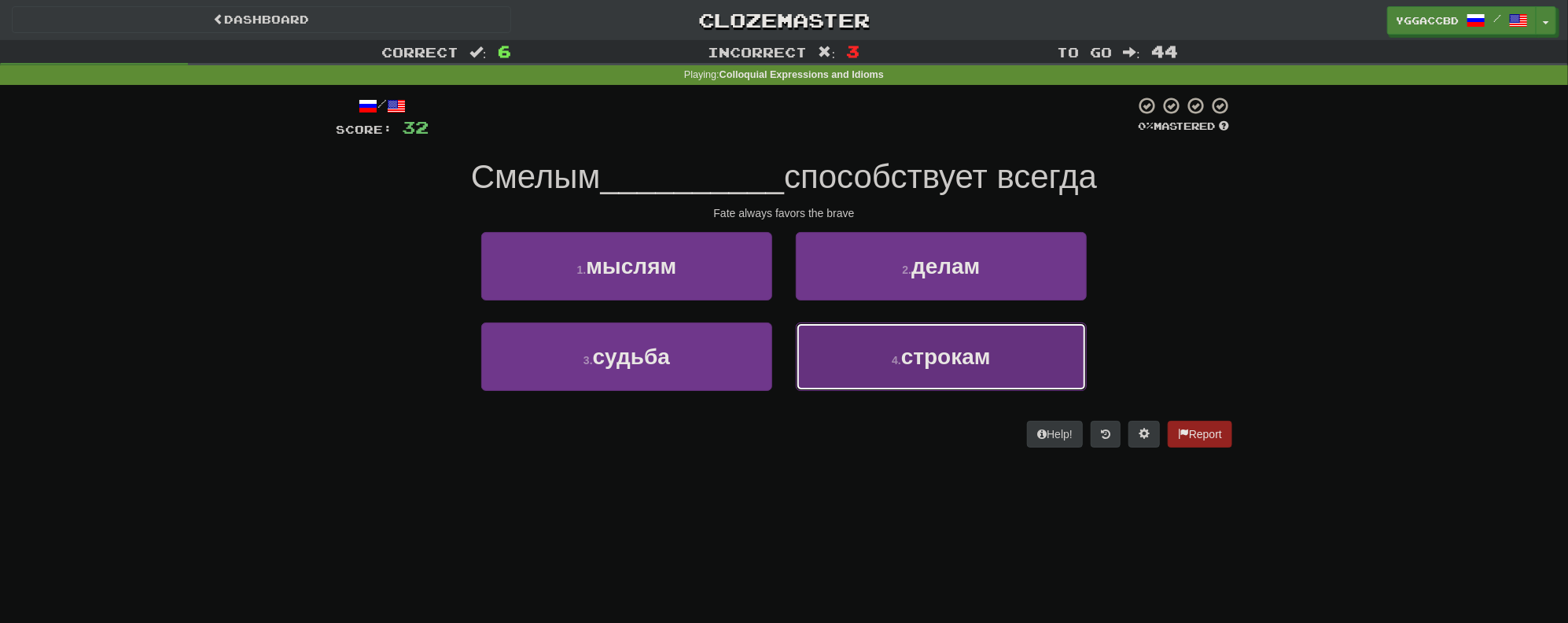
click at [939, 361] on span "строкам" at bounding box center [946, 357] width 90 height 25
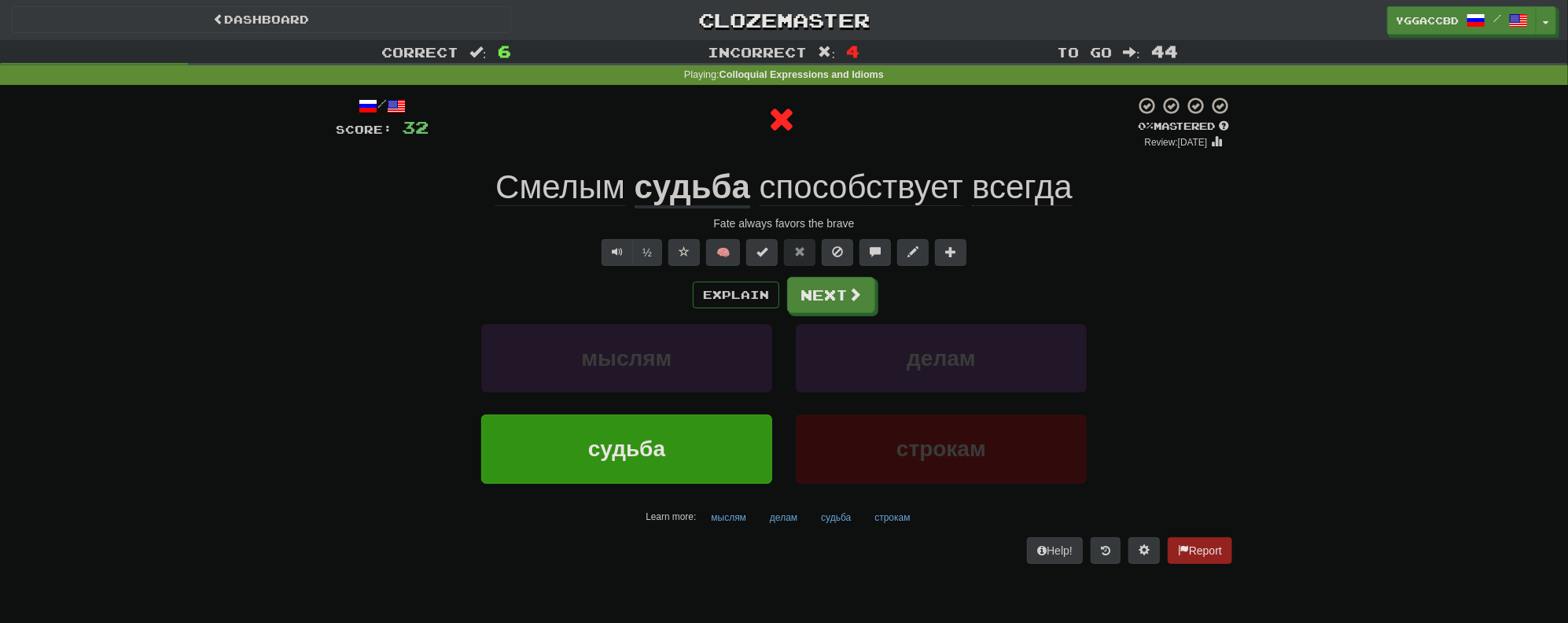
click at [694, 182] on u "судьба" at bounding box center [693, 188] width 116 height 40
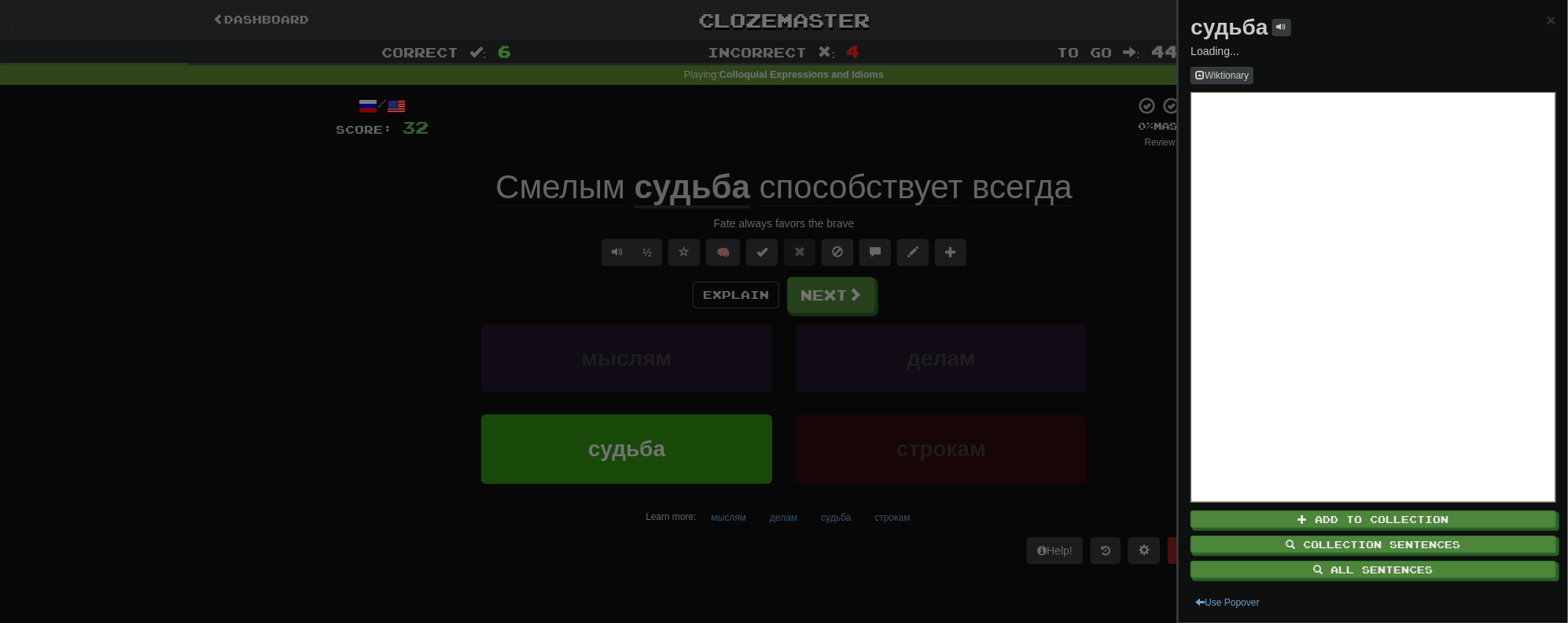
click at [830, 299] on div at bounding box center [784, 312] width 1568 height 623
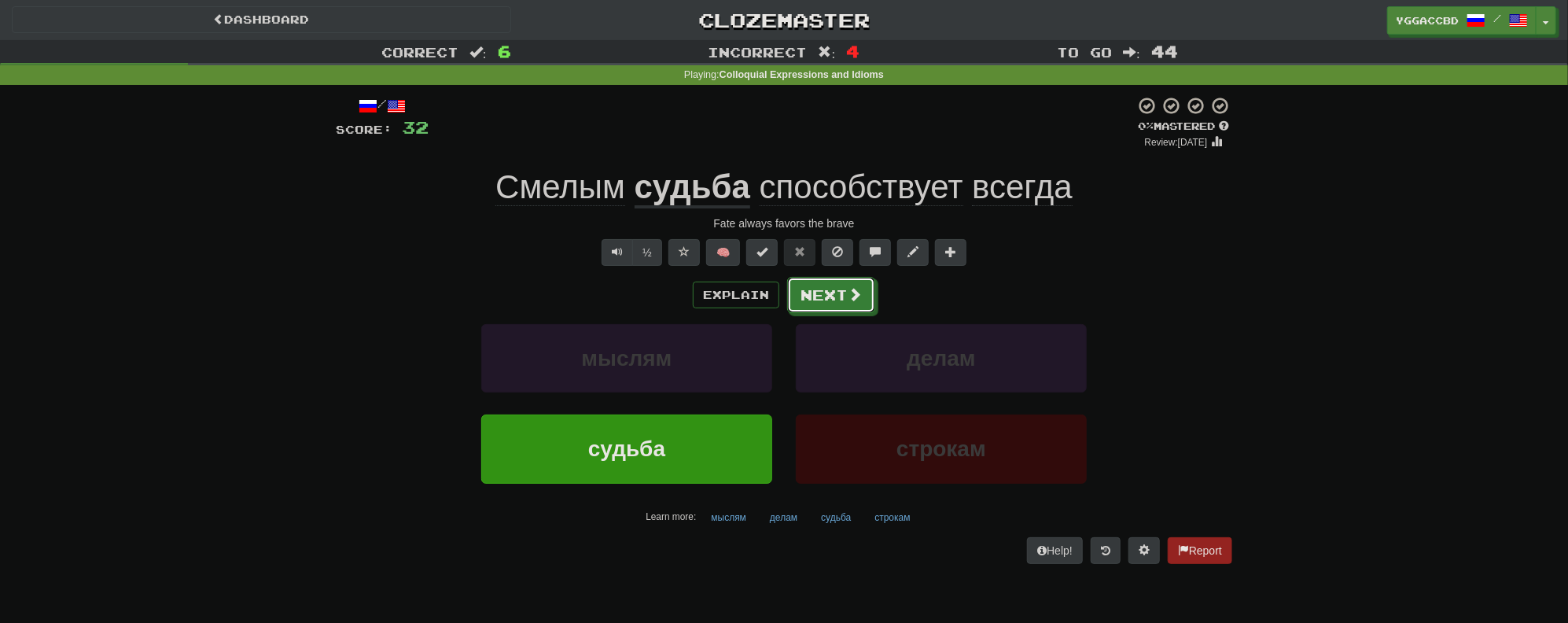
click at [829, 296] on button "Next" at bounding box center [831, 295] width 88 height 36
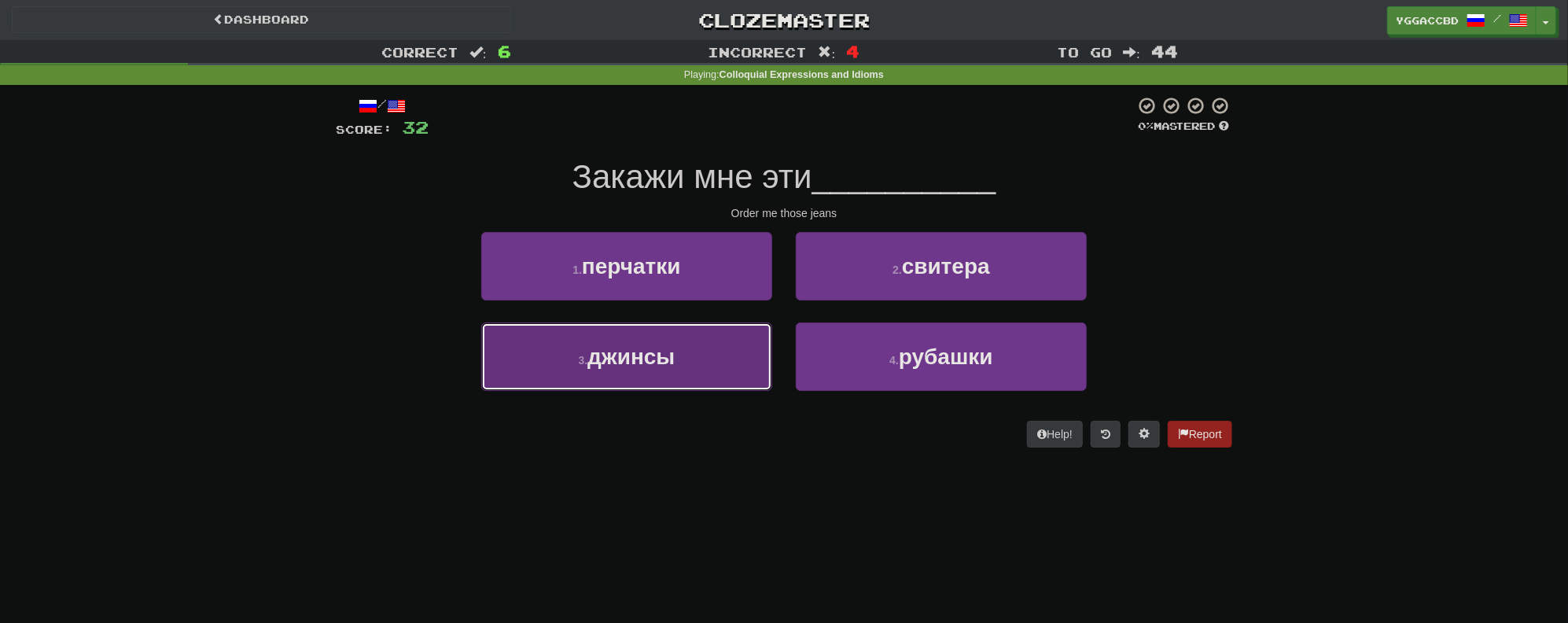
click at [645, 377] on button "3 . джинсы" at bounding box center [626, 357] width 291 height 68
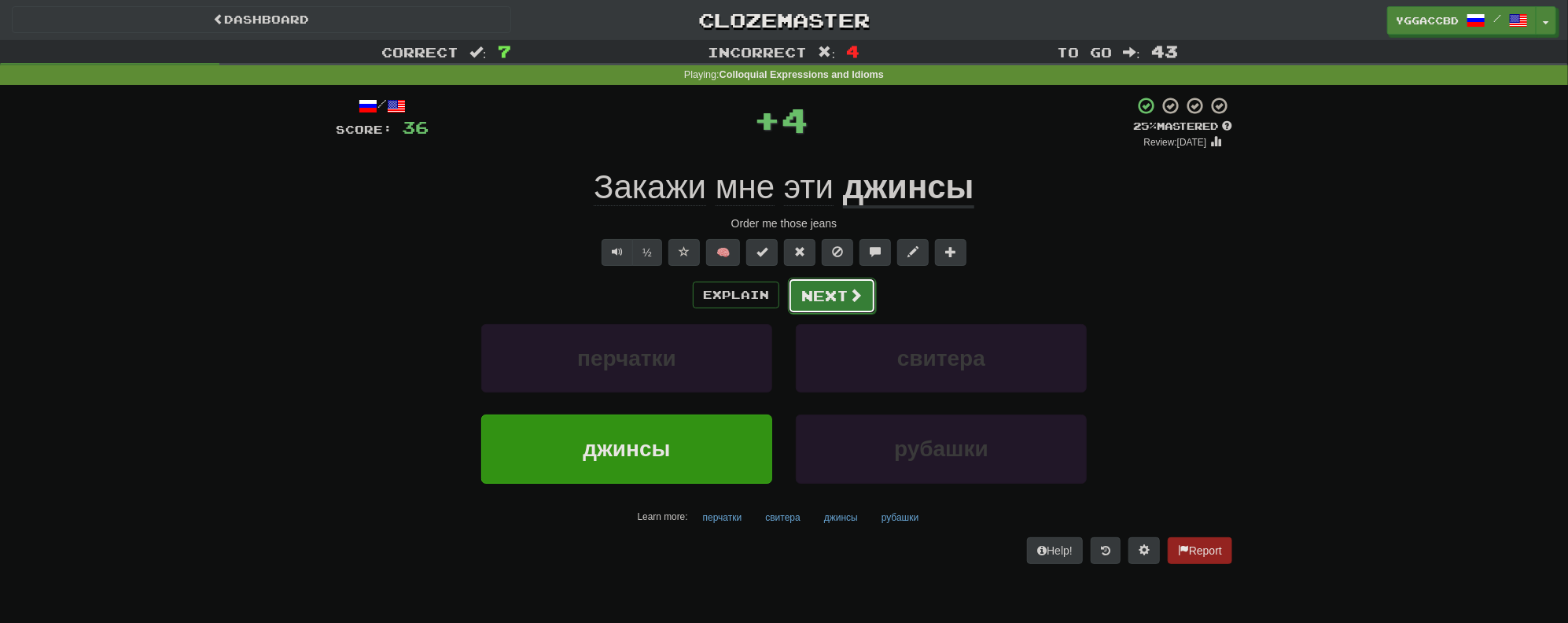
click at [813, 283] on button "Next" at bounding box center [832, 296] width 88 height 36
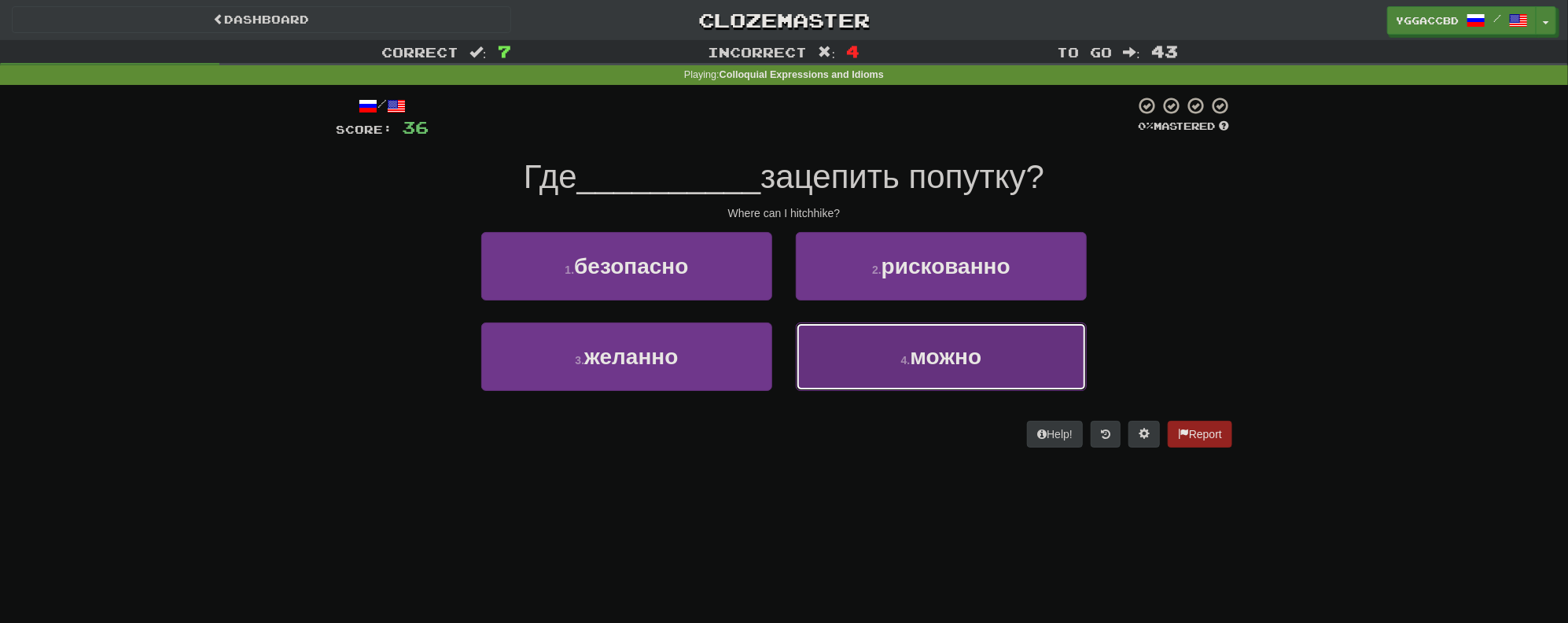
click at [945, 350] on span "можно" at bounding box center [946, 357] width 71 height 25
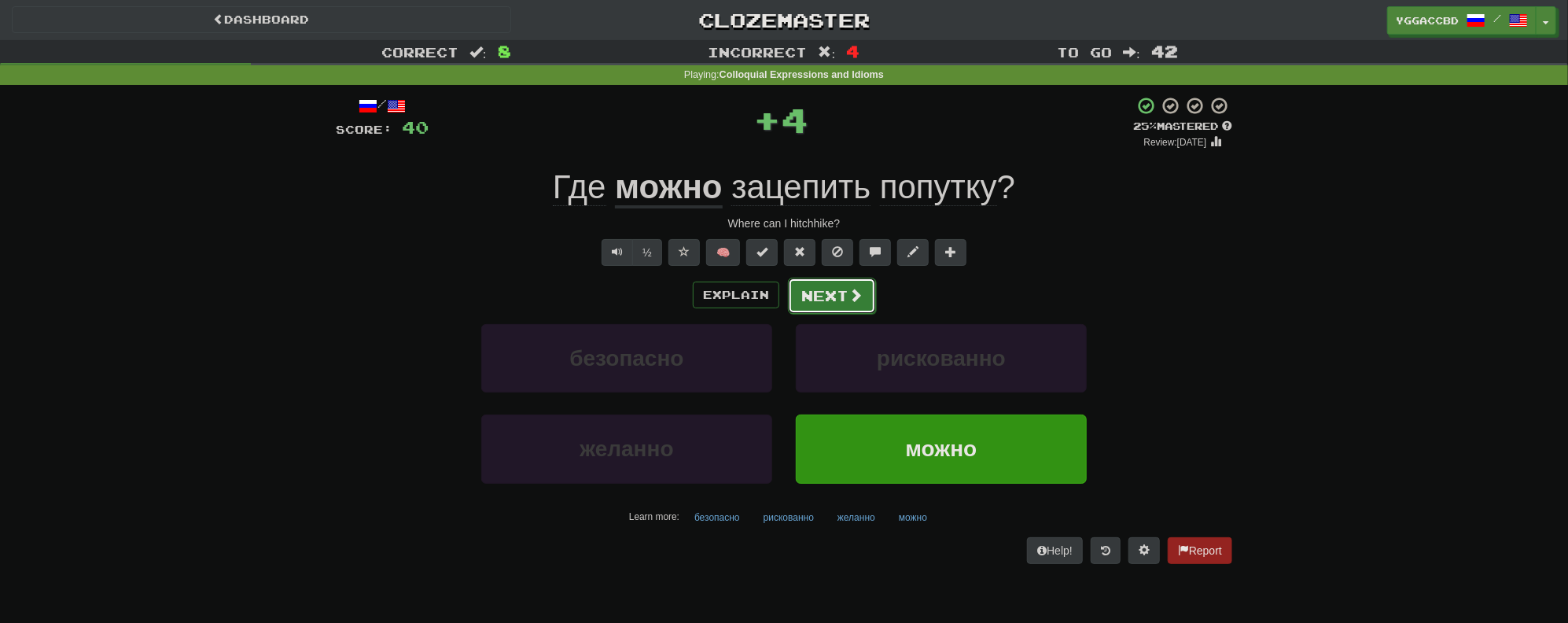
click at [822, 303] on button "Next" at bounding box center [832, 296] width 88 height 36
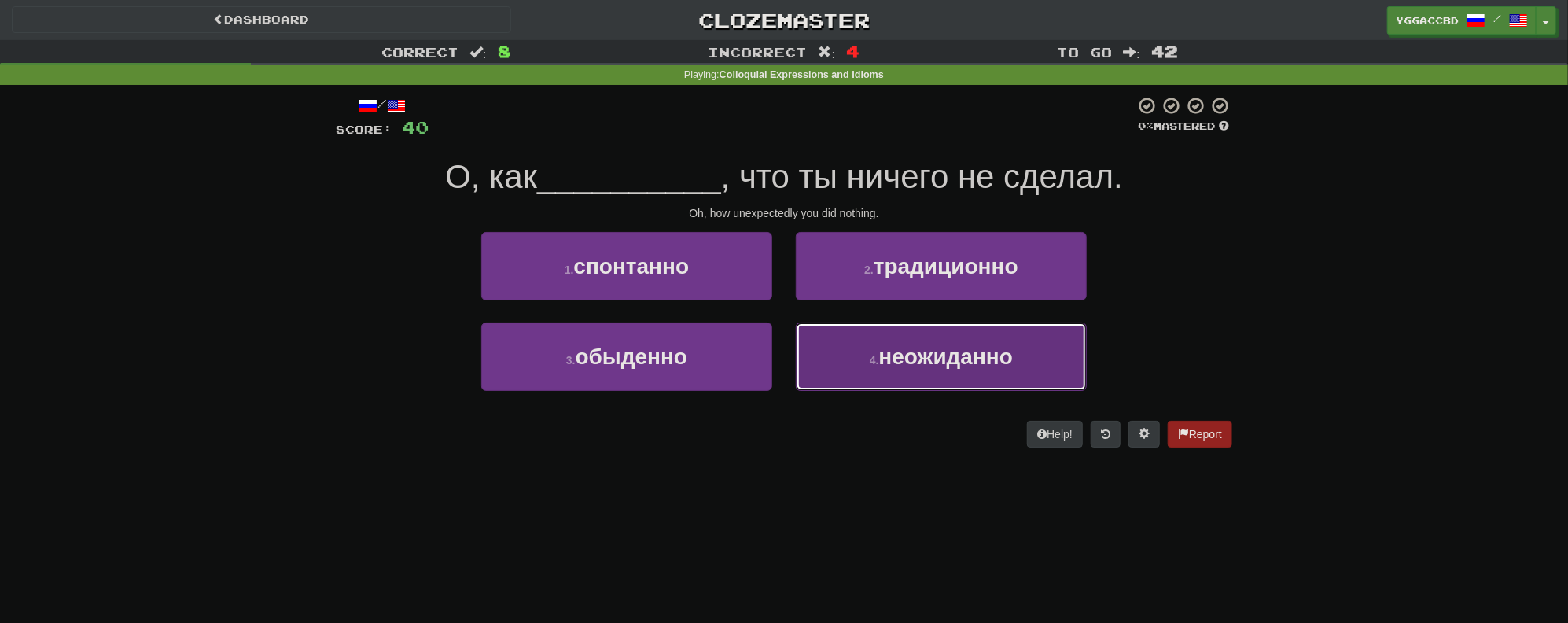
click at [950, 361] on span "неожиданно" at bounding box center [947, 357] width 135 height 25
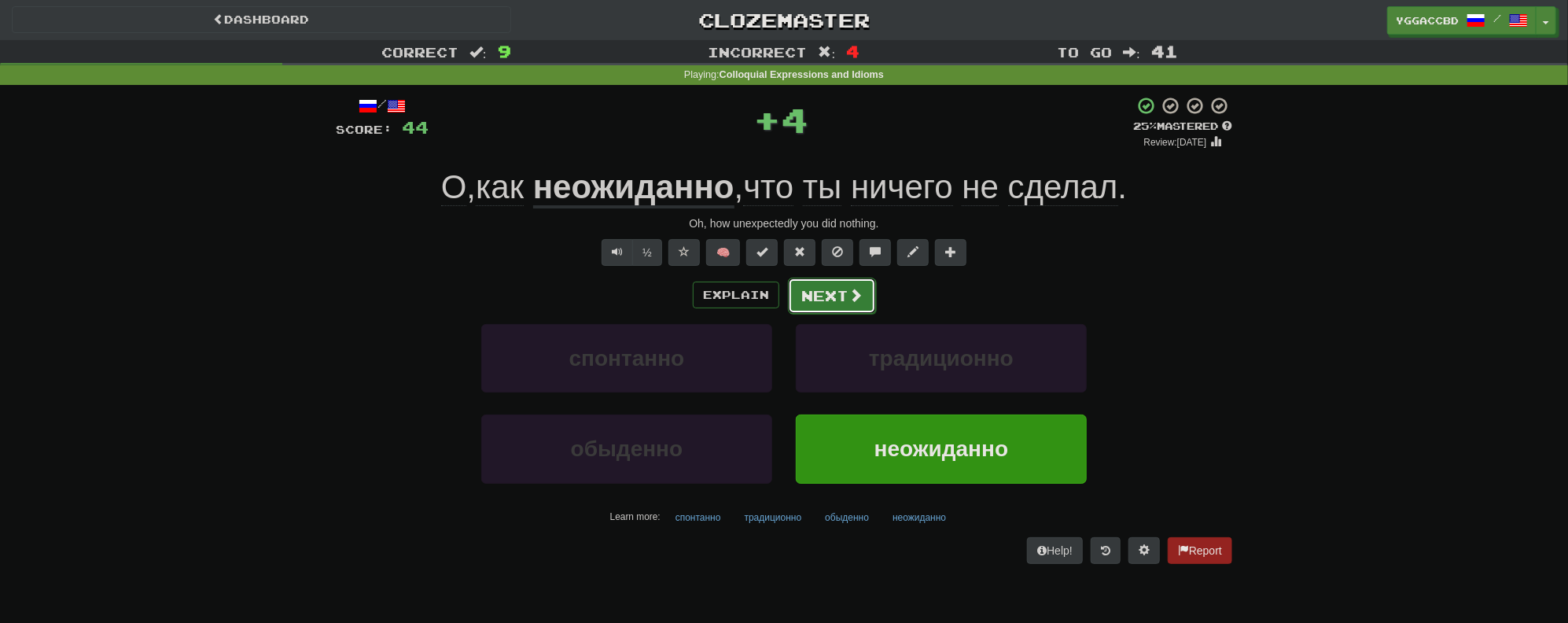
click at [826, 292] on button "Next" at bounding box center [832, 296] width 88 height 36
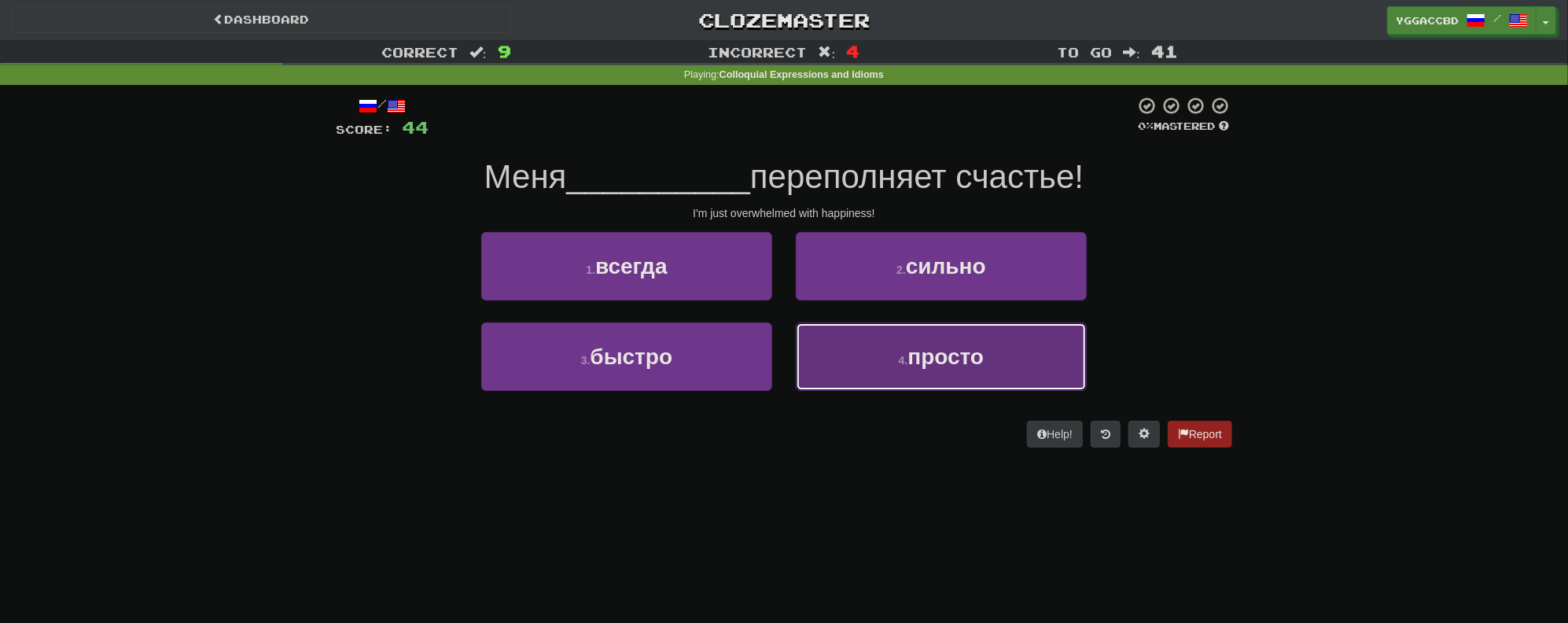
click at [920, 373] on button "4 . просто" at bounding box center [941, 357] width 291 height 68
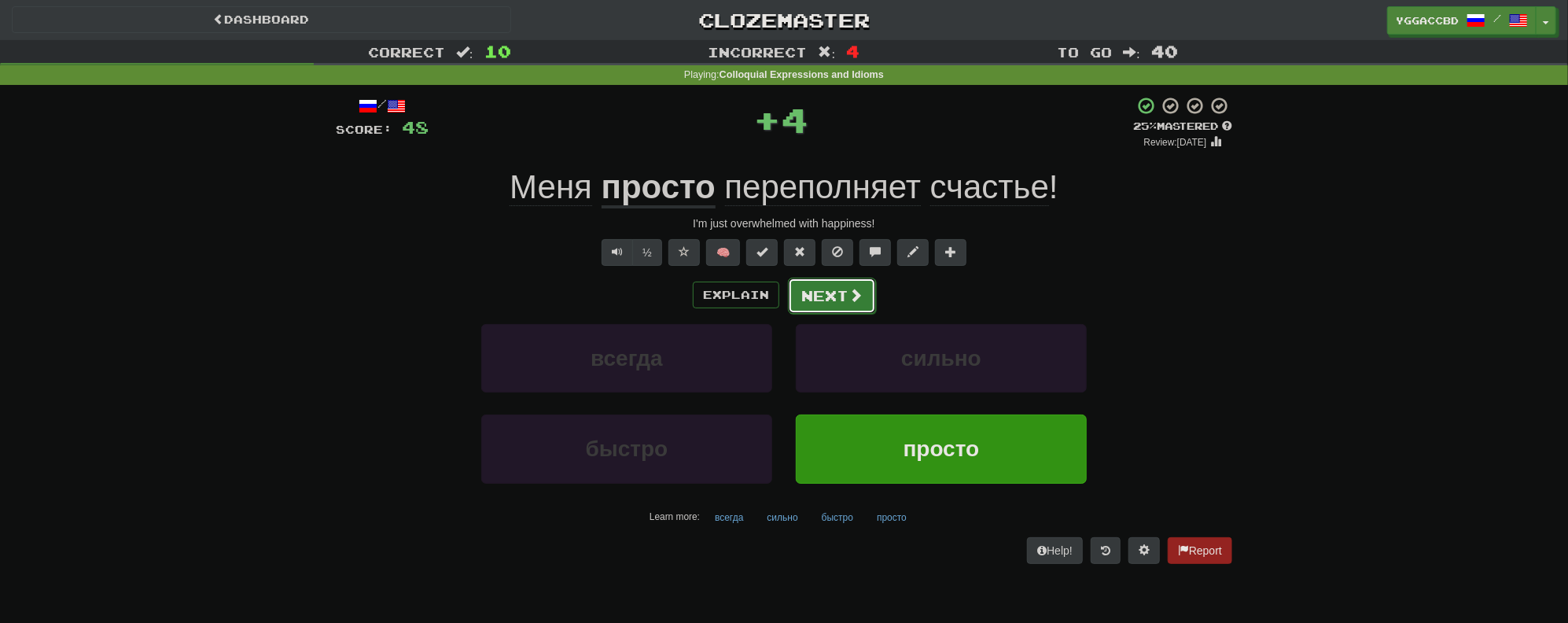
click at [830, 299] on button "Next" at bounding box center [832, 296] width 88 height 36
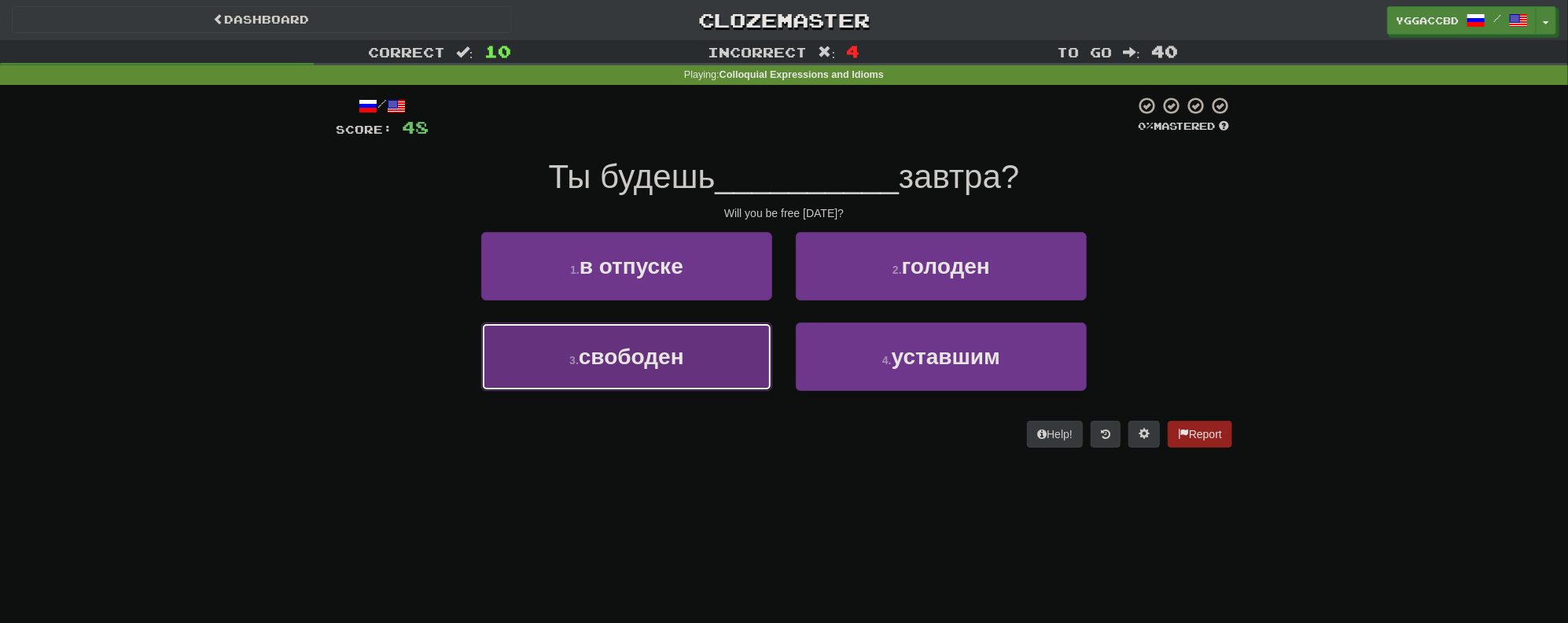
drag, startPoint x: 721, startPoint y: 338, endPoint x: 794, endPoint y: 321, distance: 75.0
click at [721, 338] on button "3 . свободен" at bounding box center [626, 357] width 291 height 68
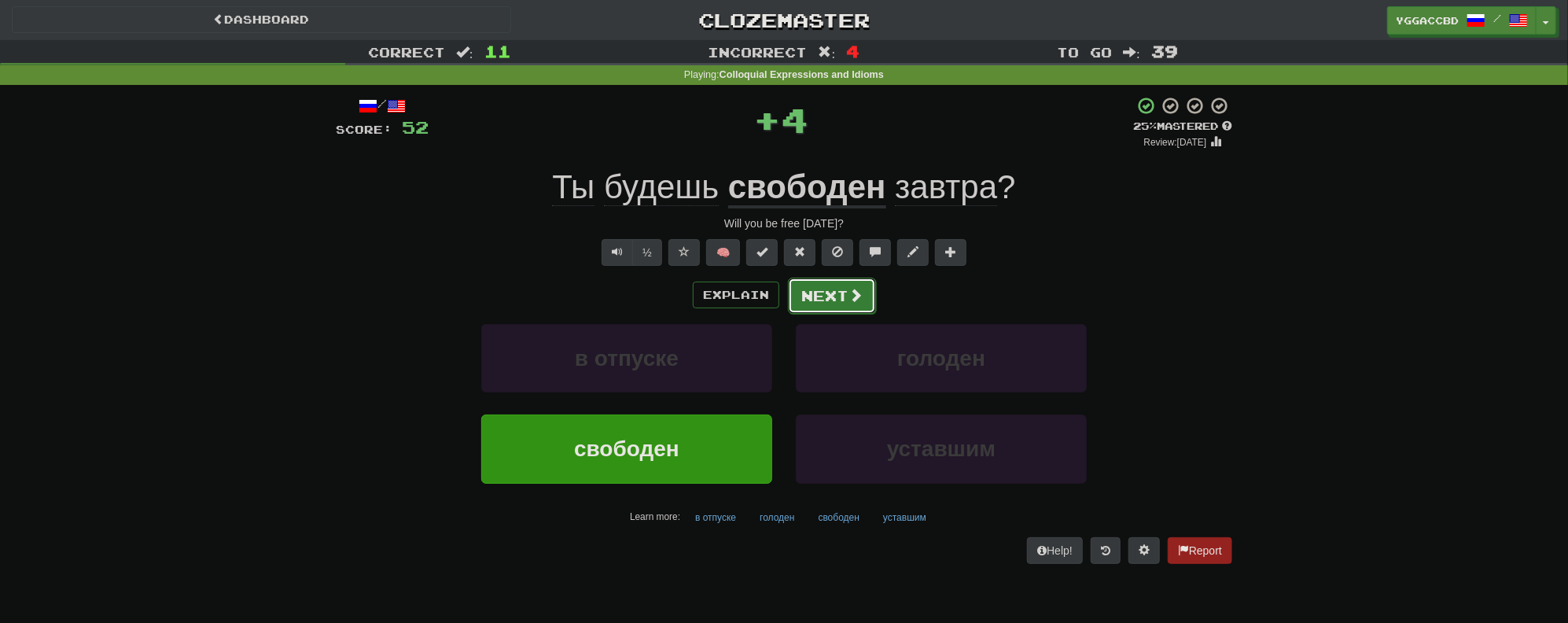
click at [851, 300] on span at bounding box center [856, 295] width 14 height 14
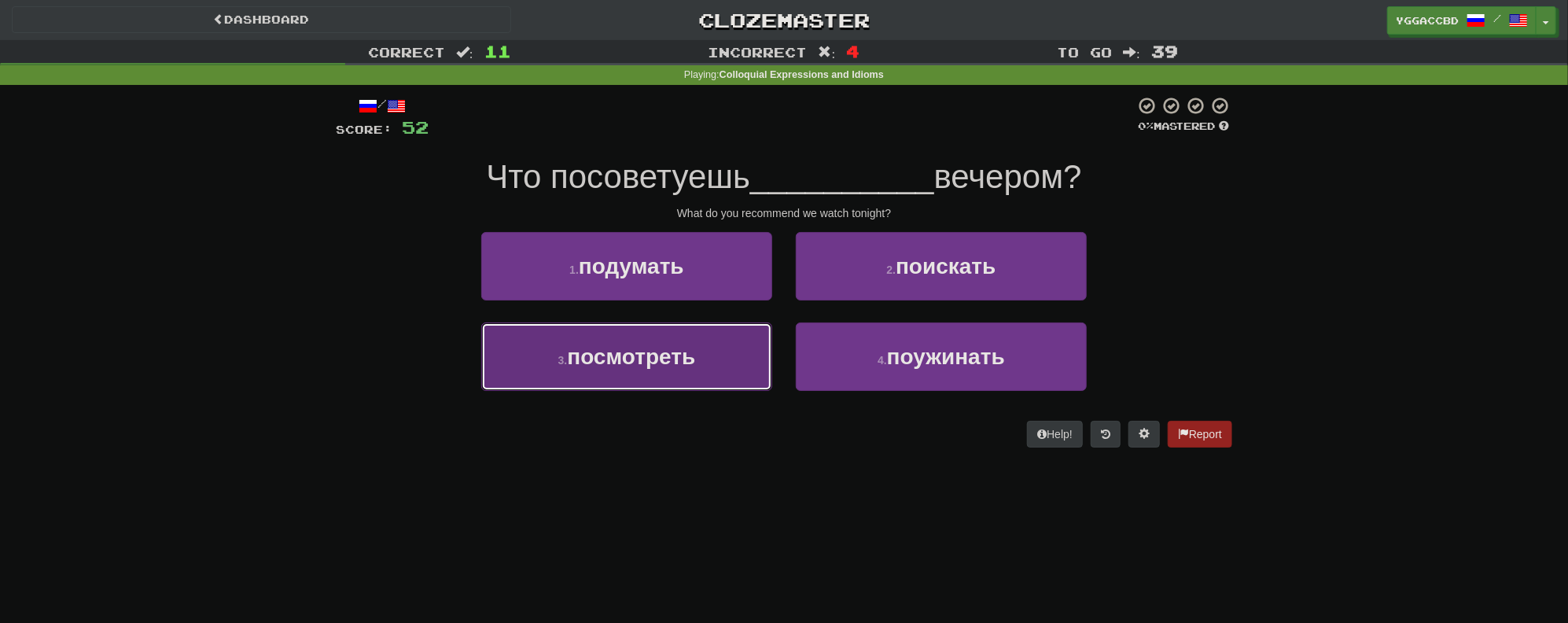
click at [703, 358] on button "3 . посмотреть" at bounding box center [626, 357] width 291 height 68
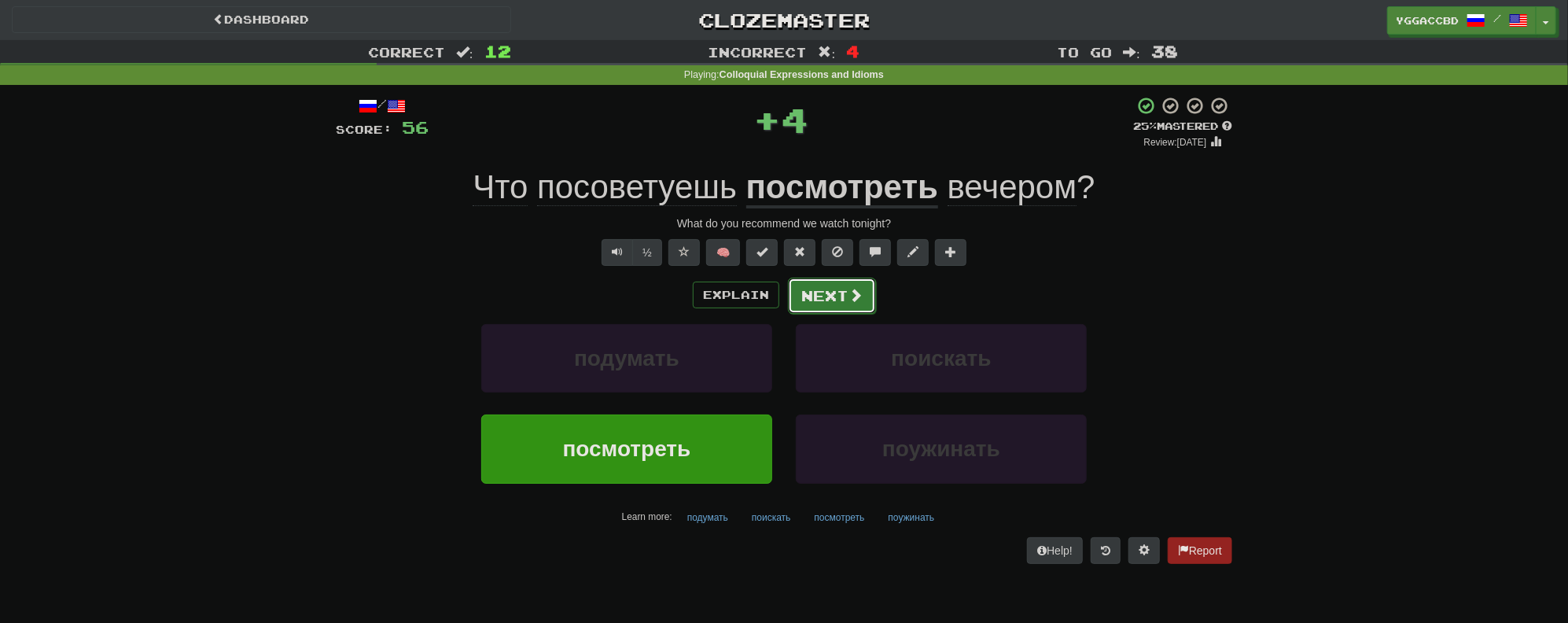
click at [841, 288] on button "Next" at bounding box center [832, 296] width 88 height 36
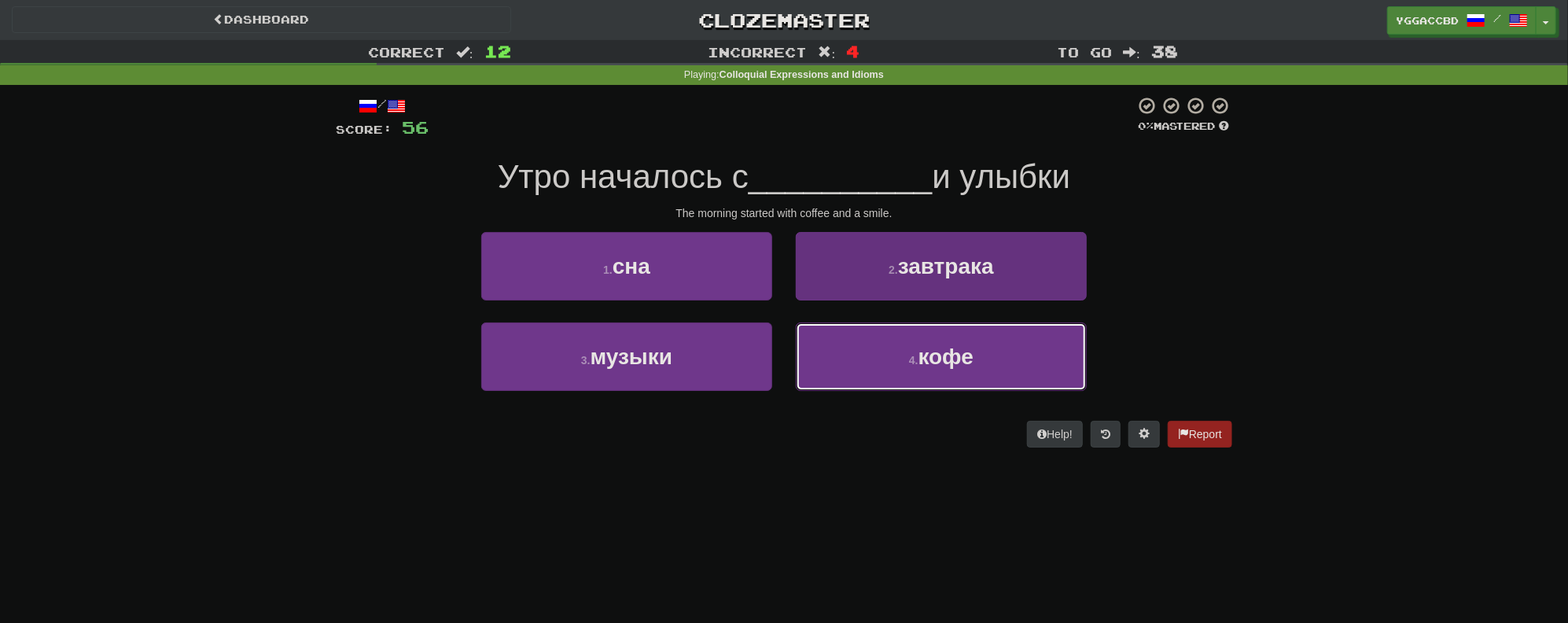
click at [945, 345] on span "кофе" at bounding box center [946, 357] width 55 height 25
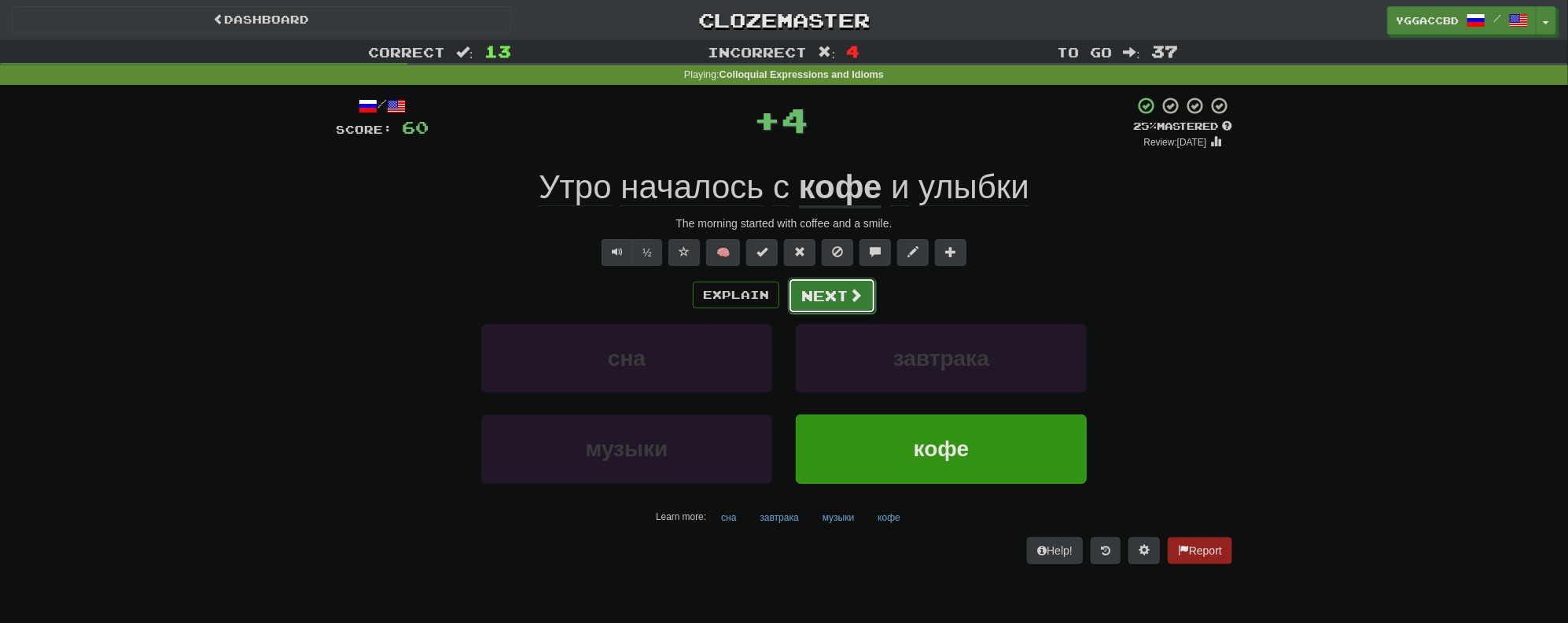
click at [855, 292] on span at bounding box center [856, 295] width 14 height 14
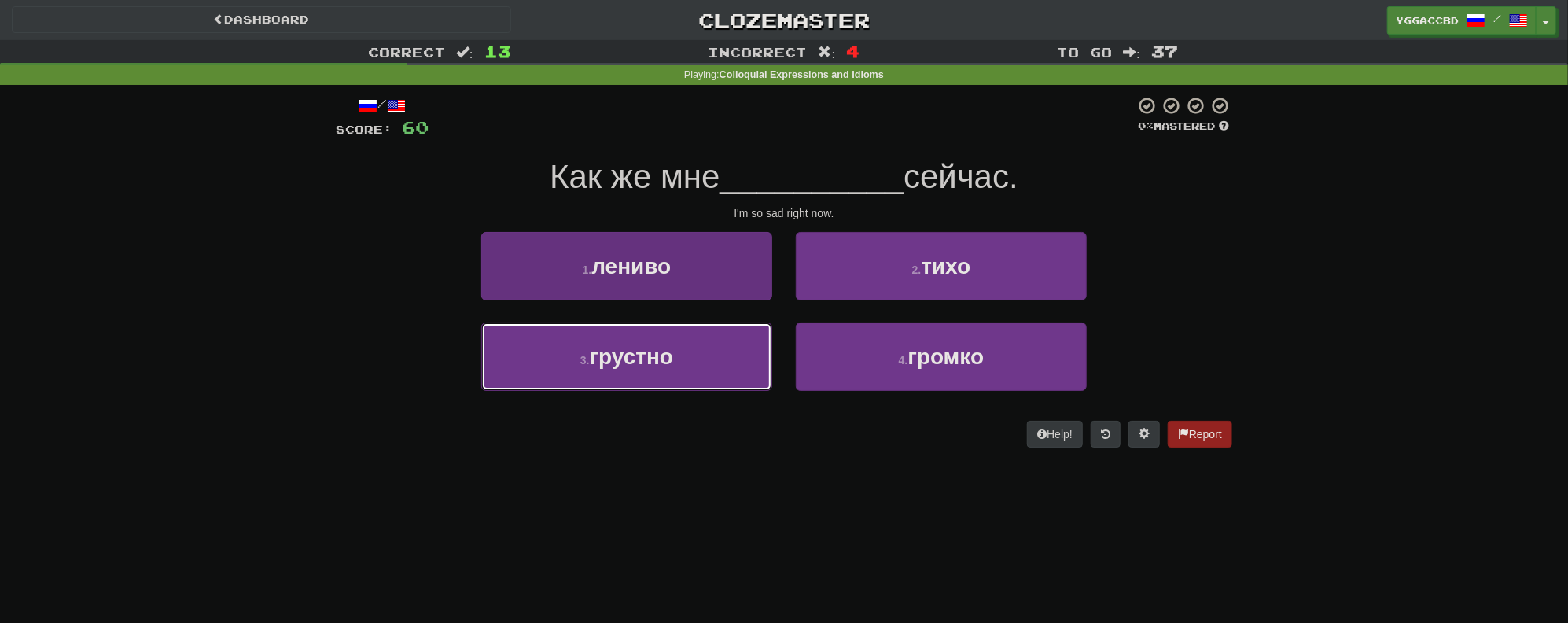
click at [636, 372] on button "3 . грустно" at bounding box center [626, 357] width 291 height 68
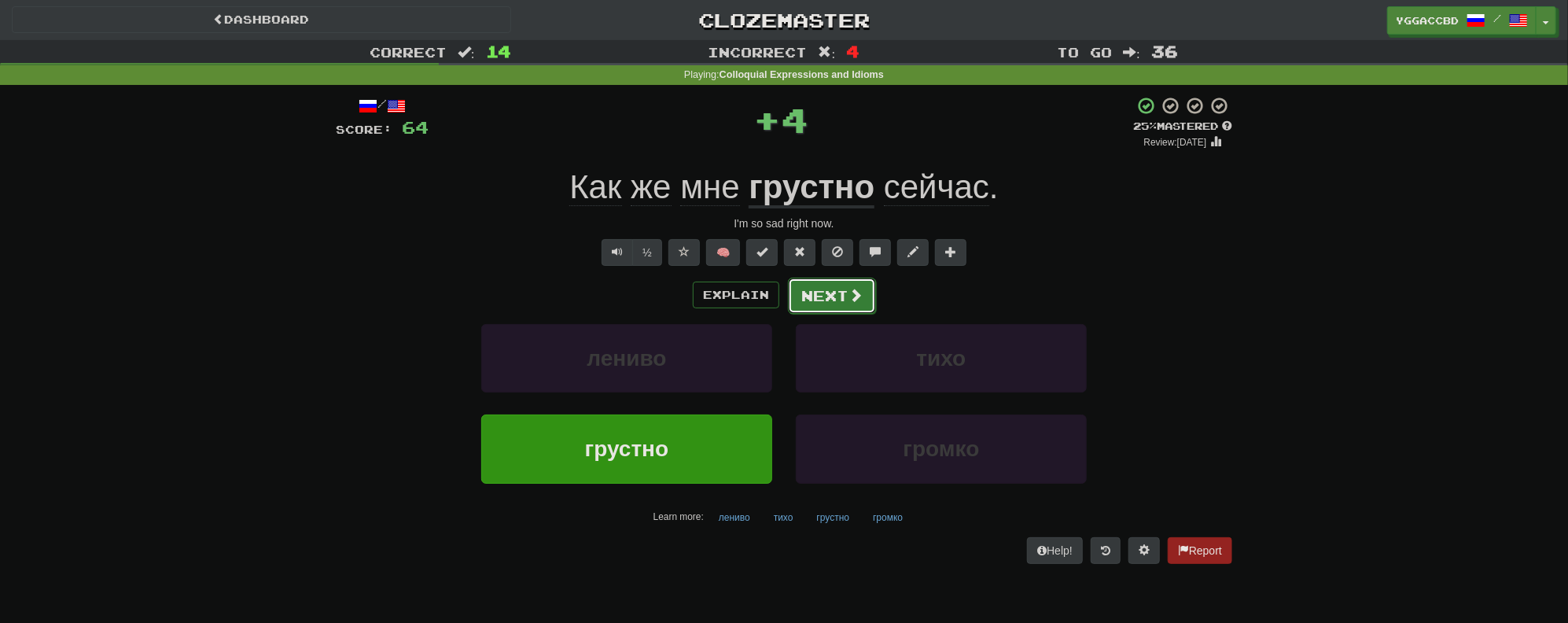
click at [815, 310] on button "Next" at bounding box center [832, 296] width 88 height 36
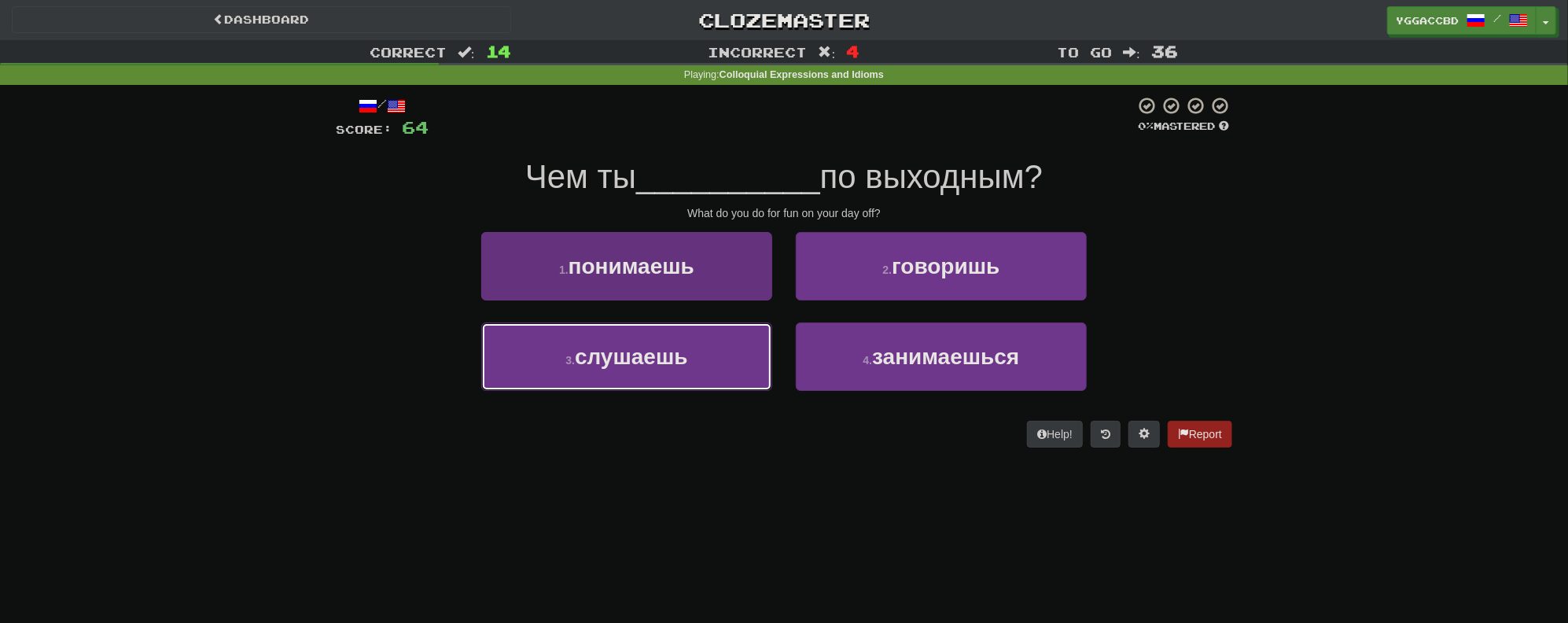
click at [617, 369] on button "3 . слушаешь" at bounding box center [626, 357] width 291 height 68
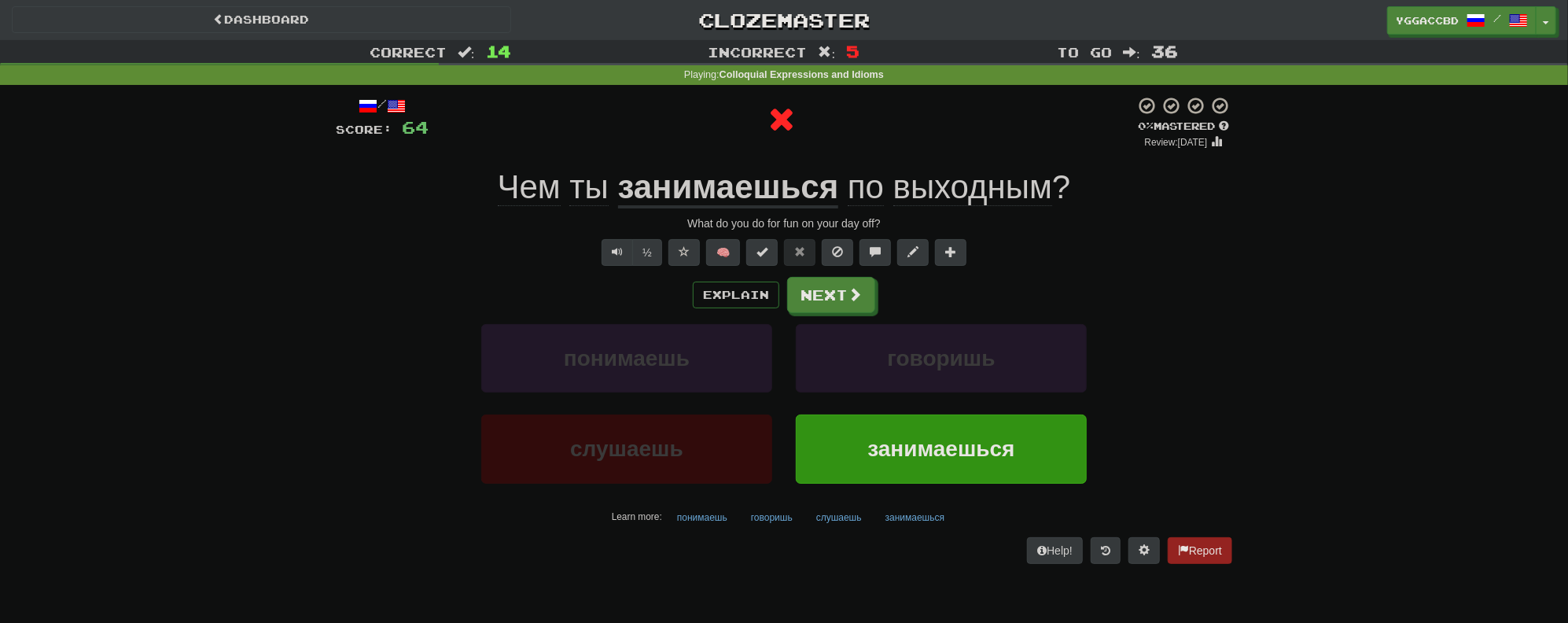
click at [728, 185] on u "занимаешься" at bounding box center [729, 188] width 221 height 40
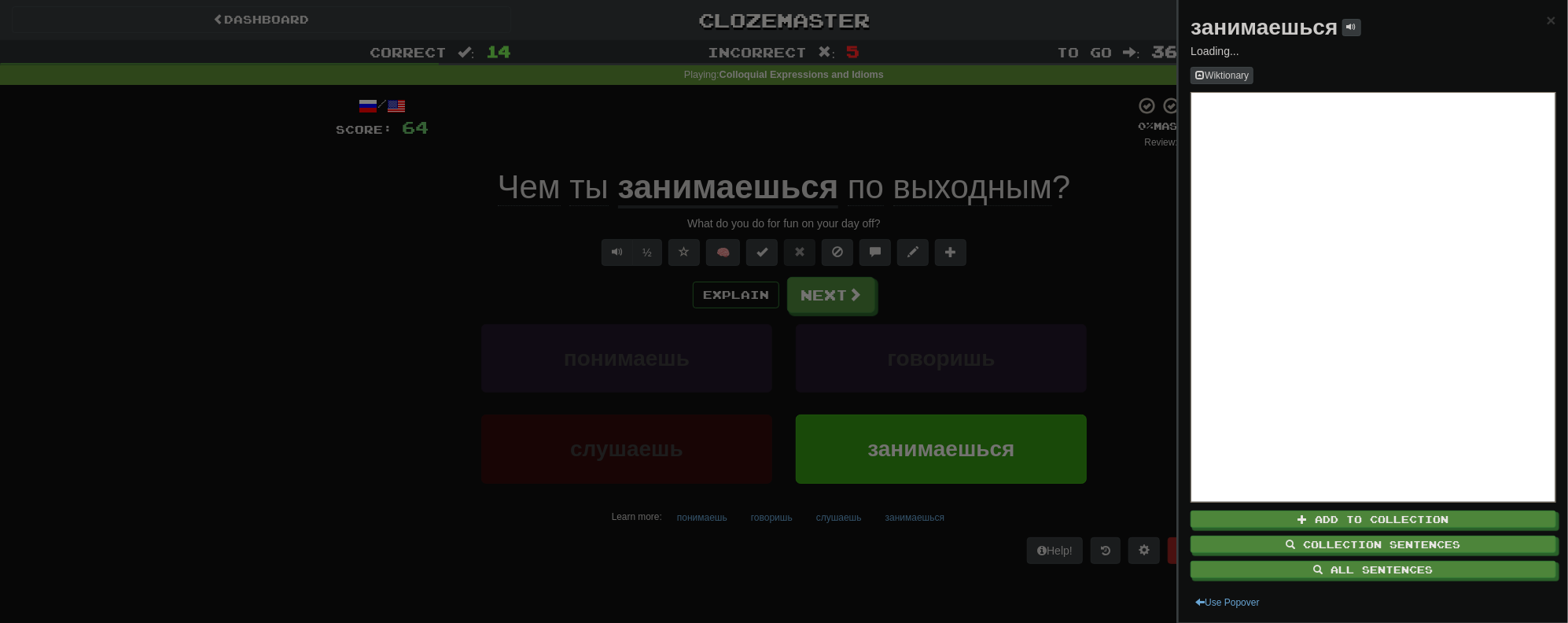
click at [1095, 276] on div at bounding box center [784, 312] width 1568 height 623
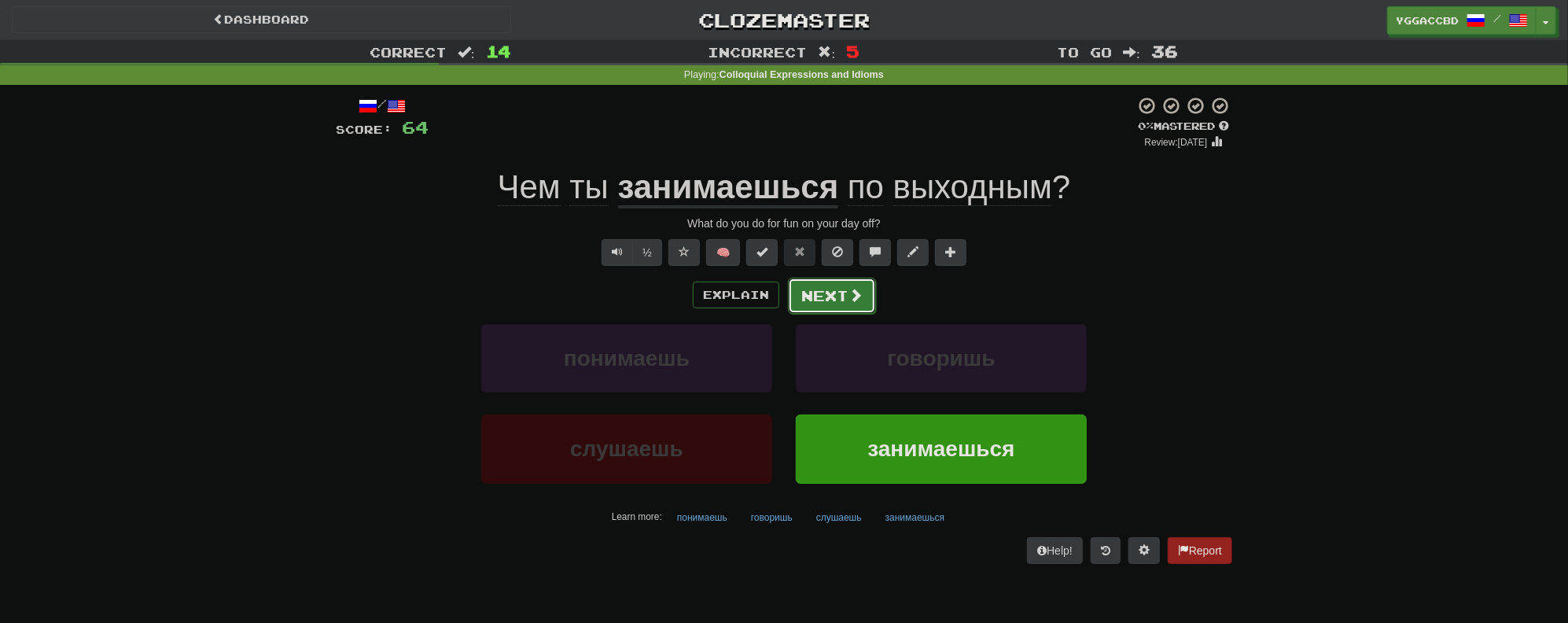
click at [818, 292] on button "Next" at bounding box center [832, 296] width 88 height 36
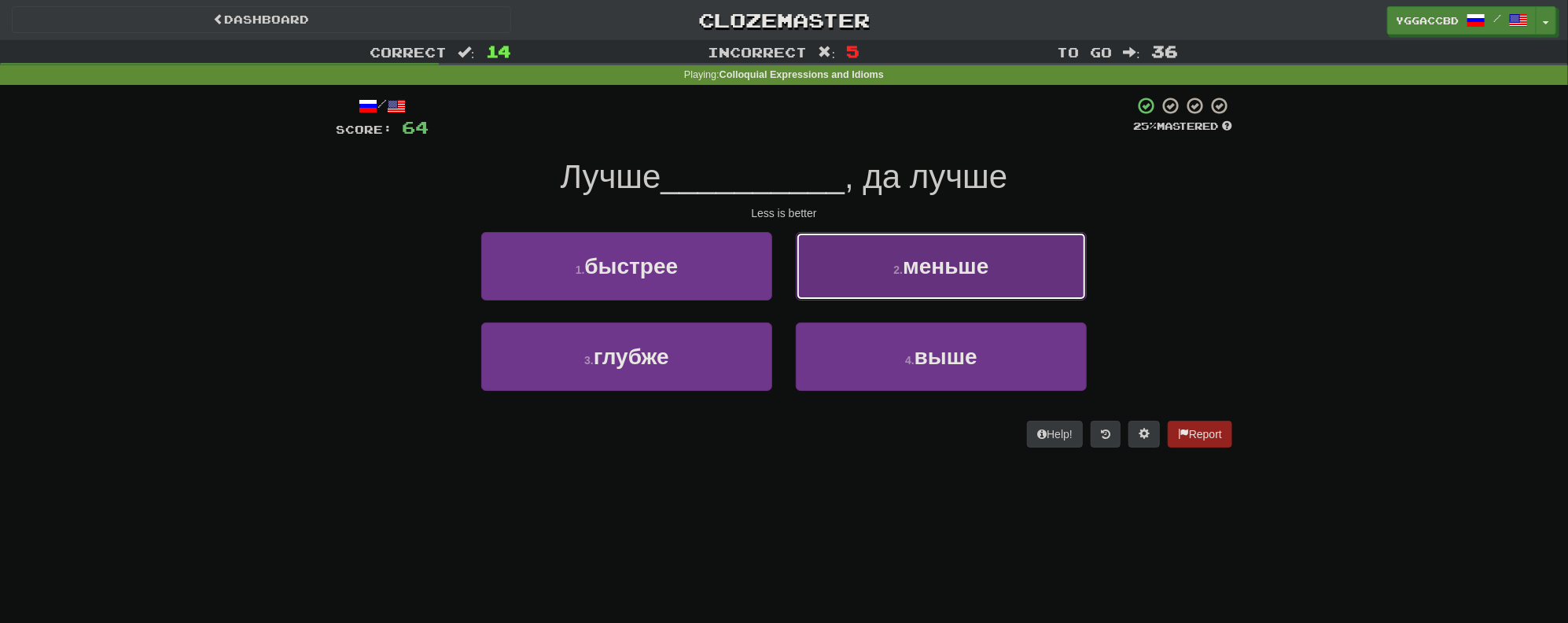
click at [950, 277] on span "меньше" at bounding box center [946, 266] width 86 height 25
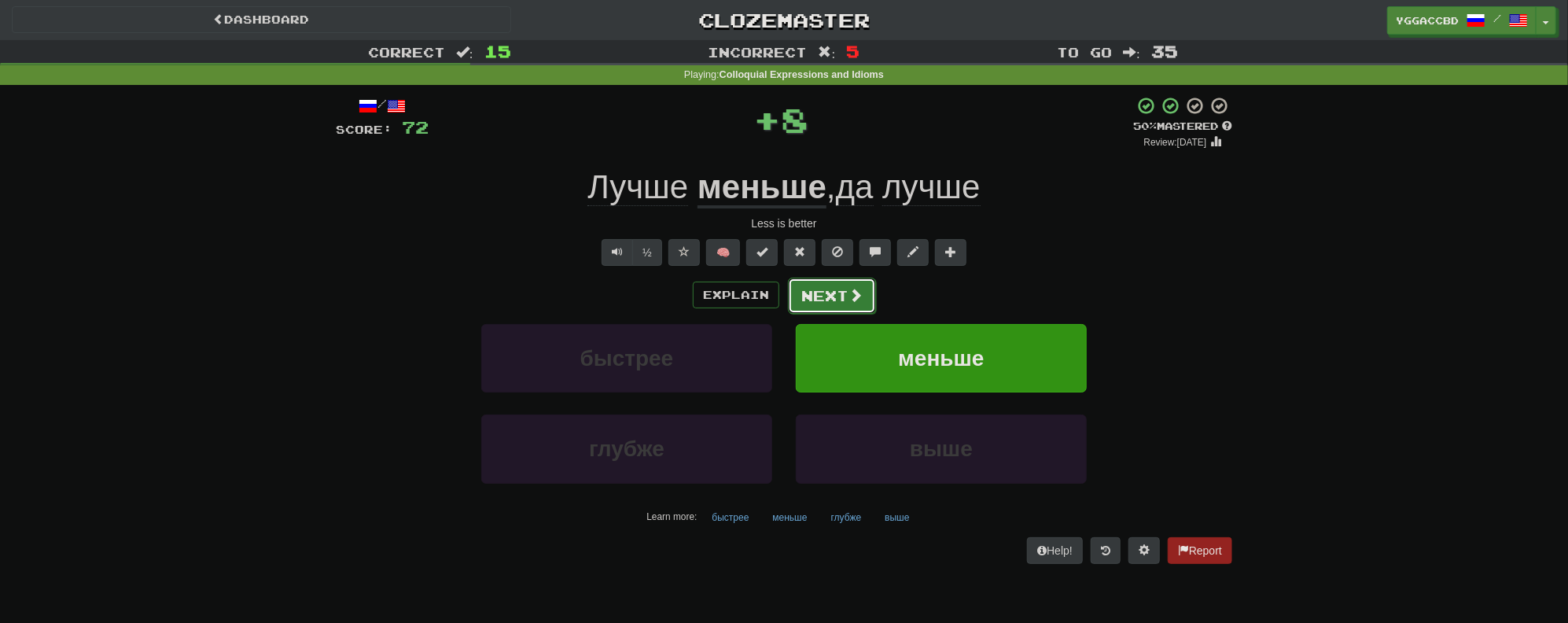
click at [802, 289] on button "Next" at bounding box center [832, 296] width 88 height 36
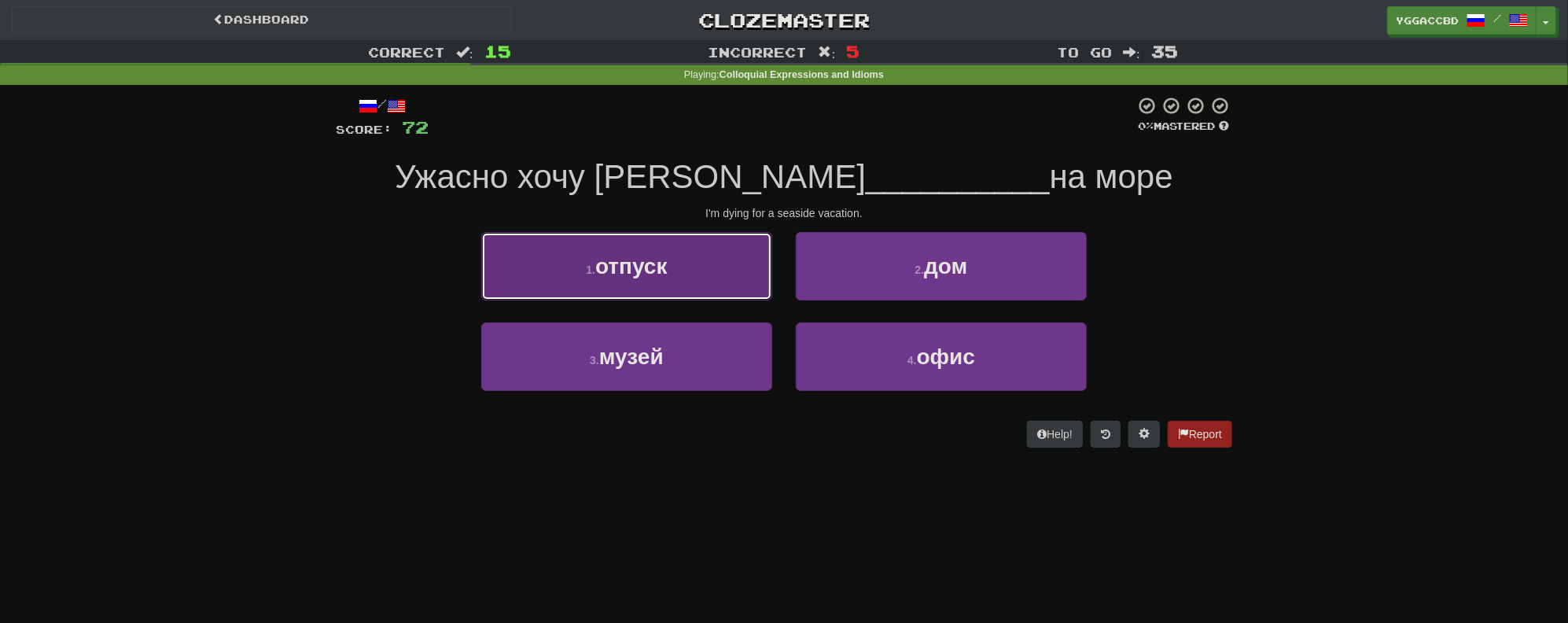
click at [629, 261] on span "отпуск" at bounding box center [631, 266] width 72 height 25
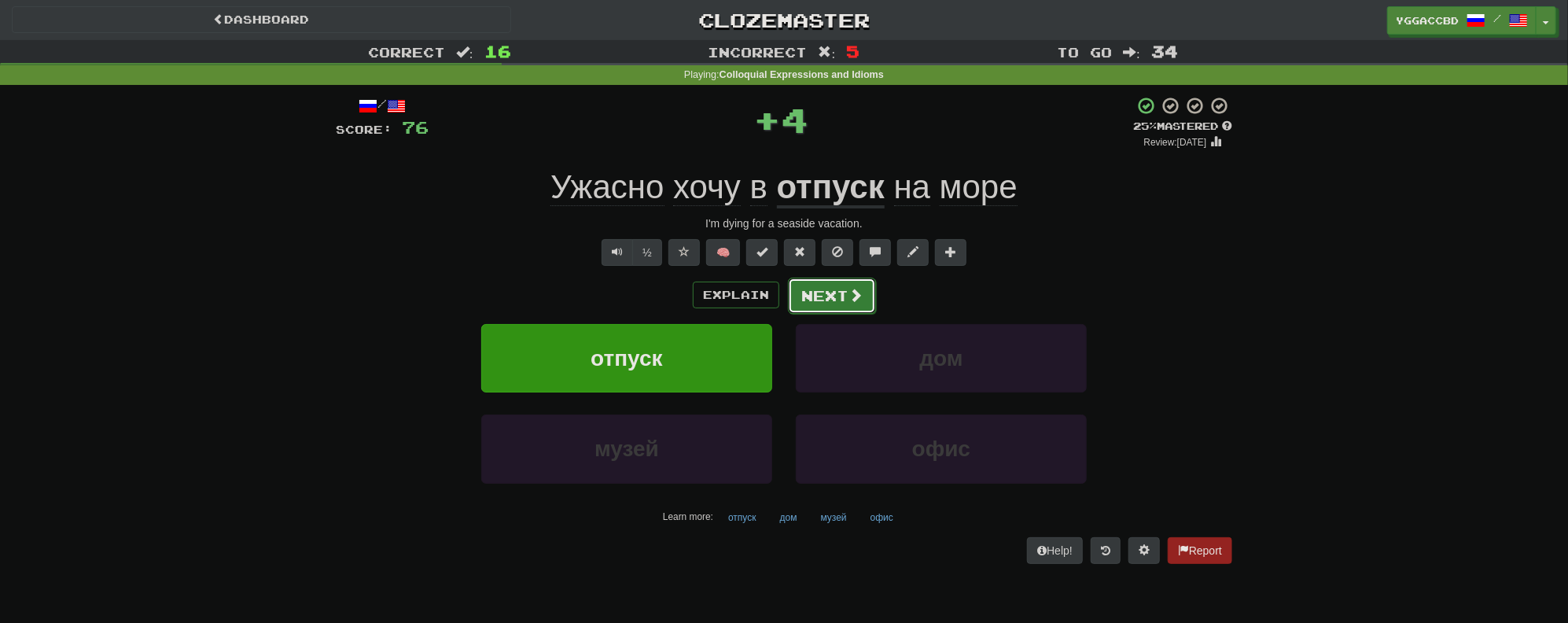
click at [814, 289] on button "Next" at bounding box center [832, 296] width 88 height 36
